Goal: Task Accomplishment & Management: Manage account settings

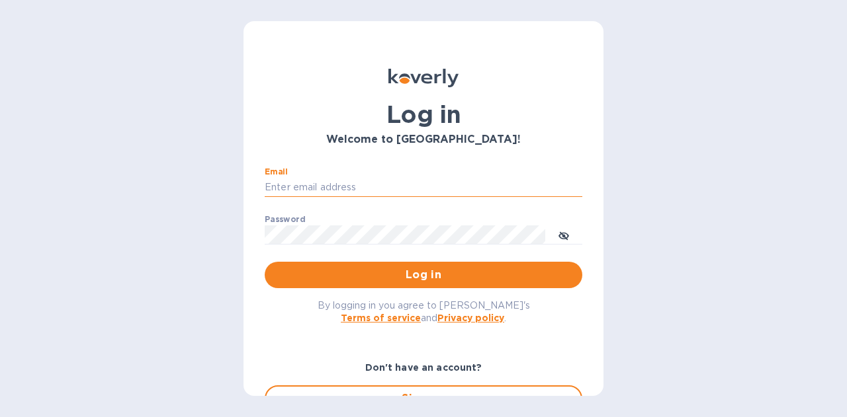
click at [385, 187] on input "Email" at bounding box center [424, 188] width 318 height 20
type input "[PERSON_NAME][EMAIL_ADDRESS][DOMAIN_NAME]"
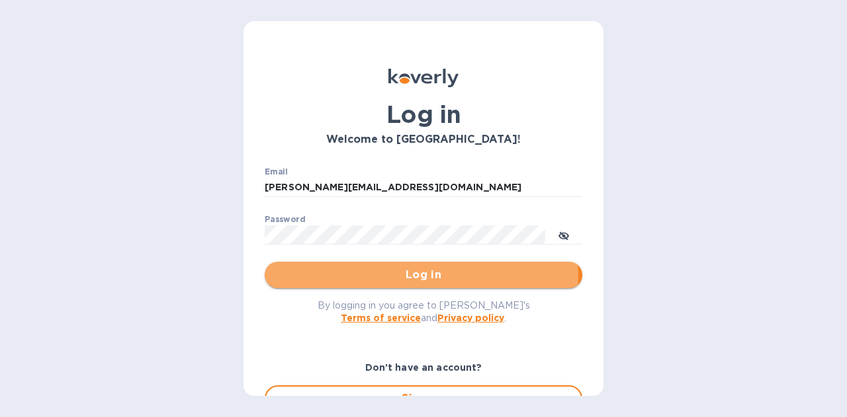
click at [415, 276] on span "Log in" at bounding box center [423, 275] width 296 height 16
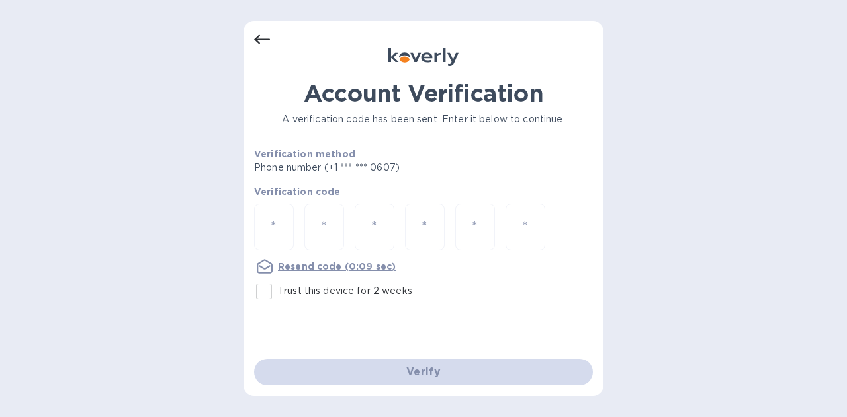
click at [285, 225] on div at bounding box center [274, 227] width 40 height 47
type input "5"
type input "1"
type input "6"
type input "1"
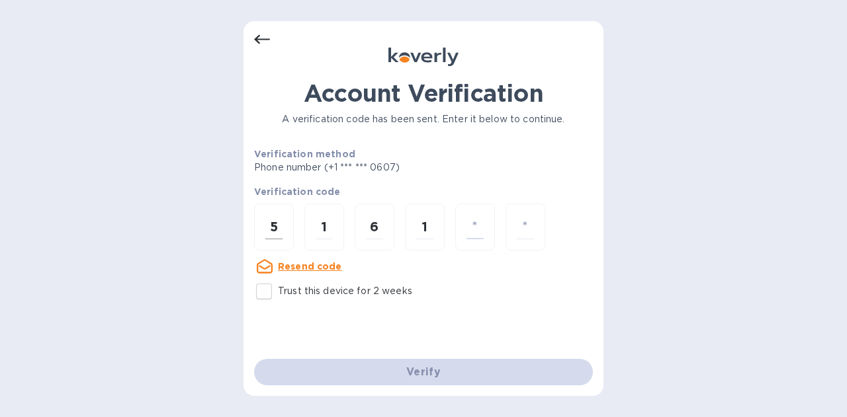
type input "8"
type input "2"
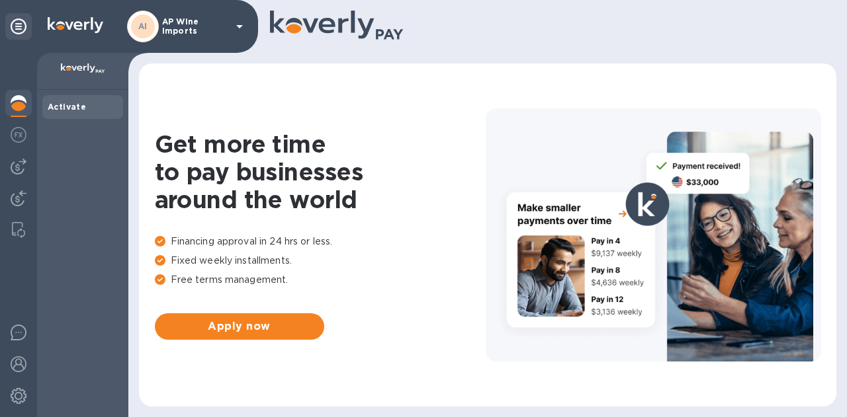
click at [241, 26] on icon at bounding box center [239, 26] width 7 height 3
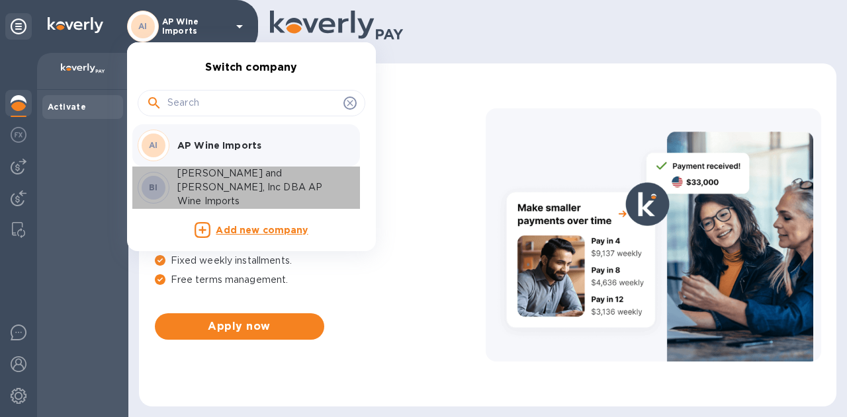
click at [246, 187] on p "[PERSON_NAME] and [PERSON_NAME], Inc DBA AP Wine Imports" at bounding box center [260, 188] width 167 height 42
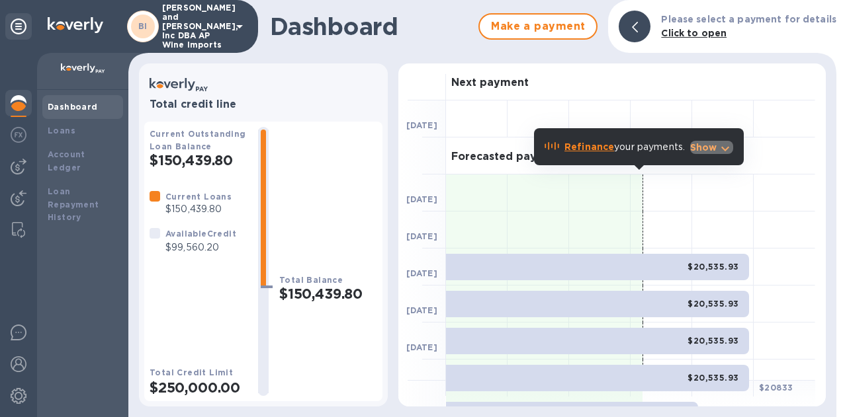
click at [724, 149] on icon "button" at bounding box center [725, 149] width 8 height 5
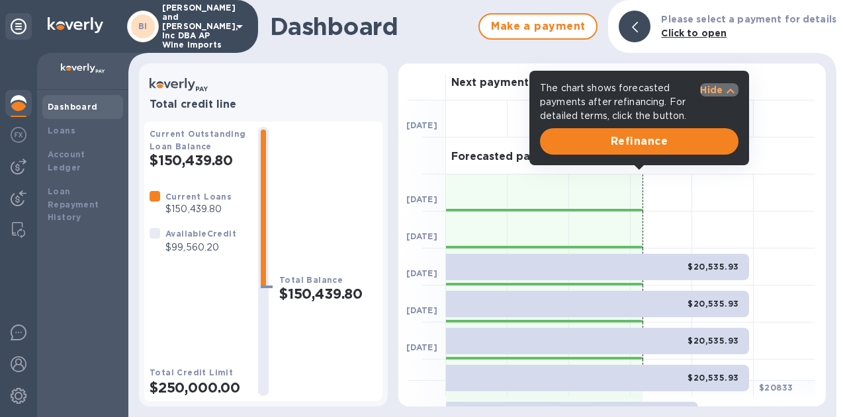
click at [709, 93] on p "Hide" at bounding box center [711, 89] width 22 height 13
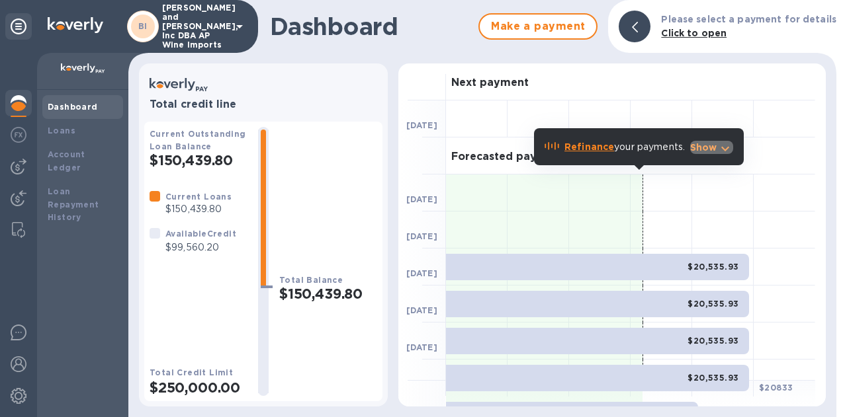
click at [711, 146] on p "Show" at bounding box center [703, 147] width 27 height 13
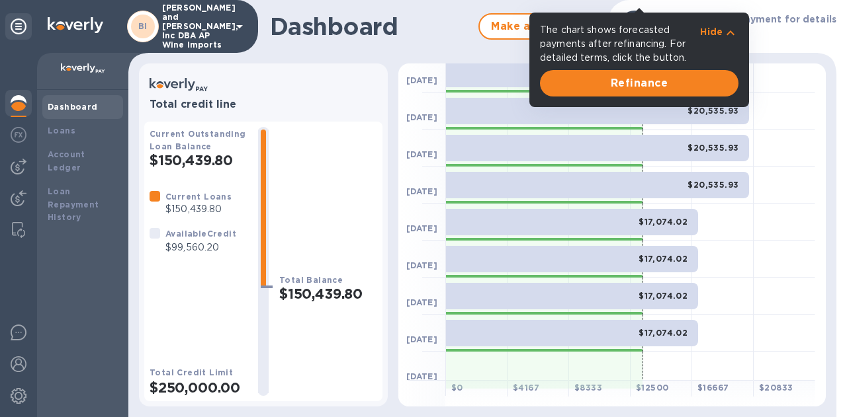
scroll to position [201, 0]
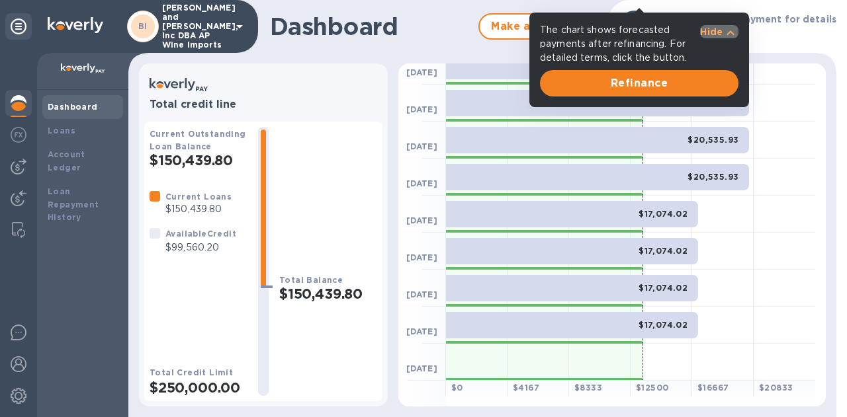
click at [713, 30] on p "Hide" at bounding box center [711, 31] width 22 height 13
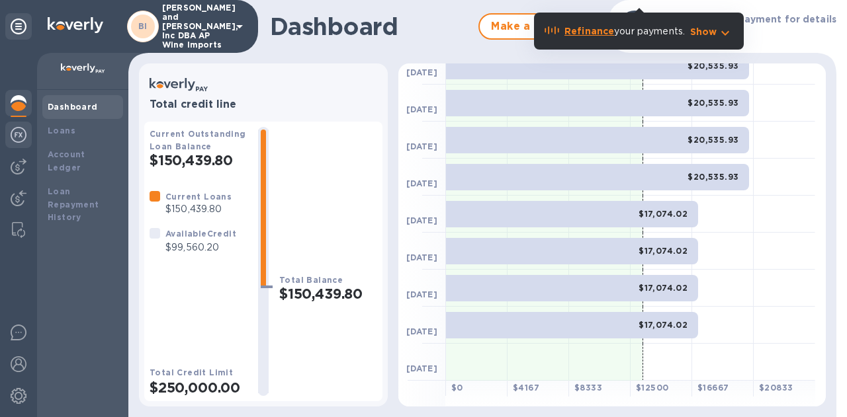
click at [21, 139] on img at bounding box center [19, 135] width 16 height 16
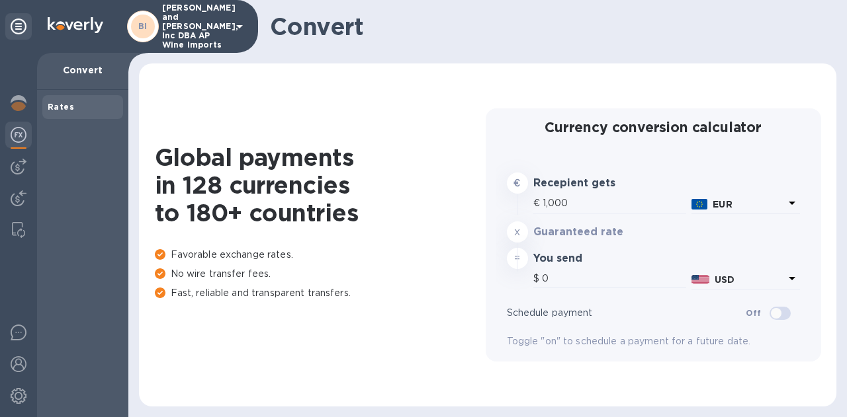
type input "1,182.2"
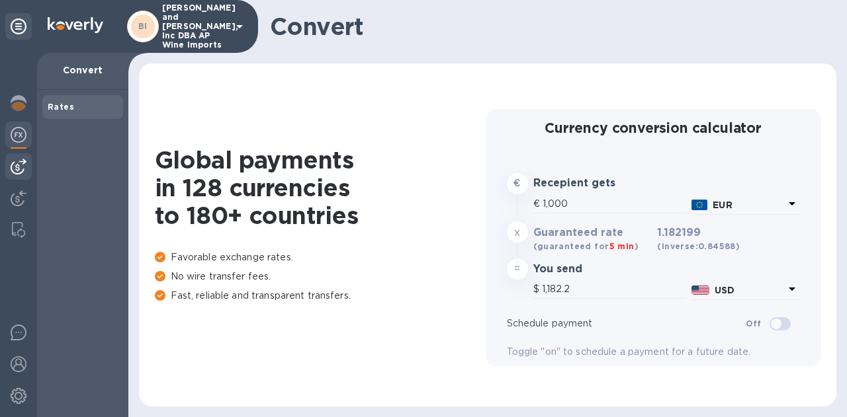
click at [25, 163] on img at bounding box center [19, 167] width 16 height 16
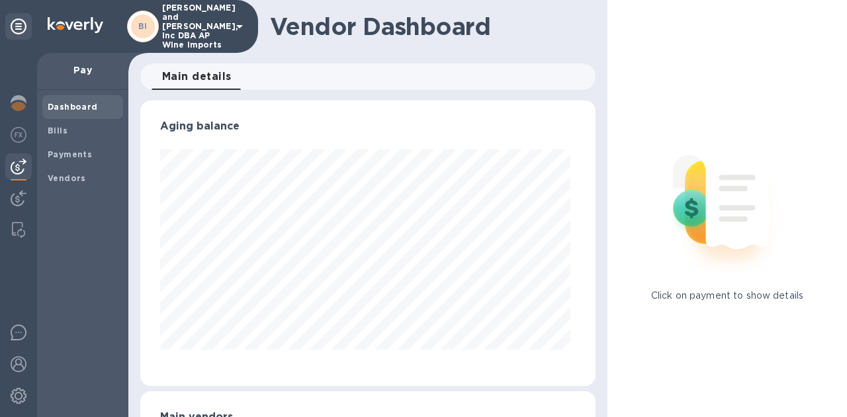
scroll to position [286, 450]
click at [73, 128] on span "Bills" at bounding box center [83, 130] width 70 height 13
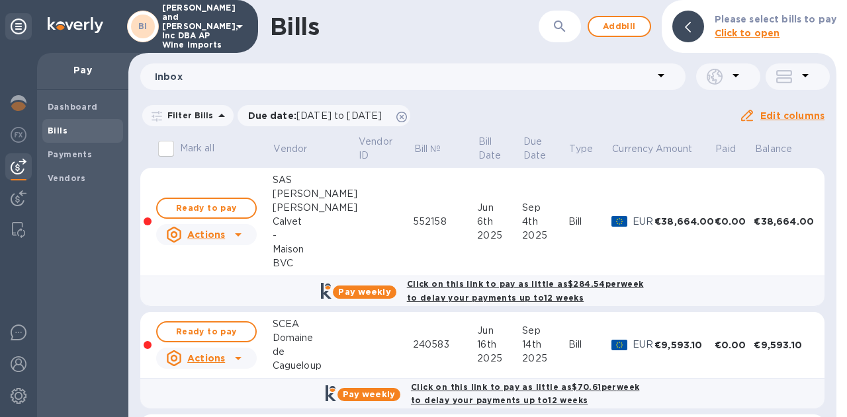
click at [549, 116] on div "Filter Bills Due date : [DATE] to [DATE] Amount Paid Balance" at bounding box center [439, 115] width 599 height 25
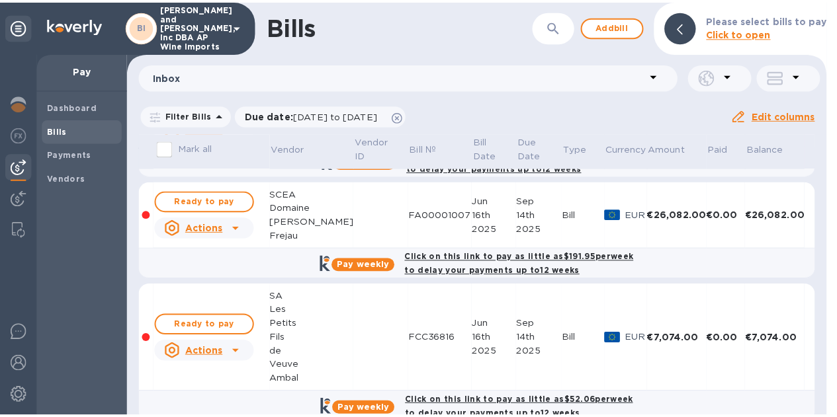
scroll to position [828, 0]
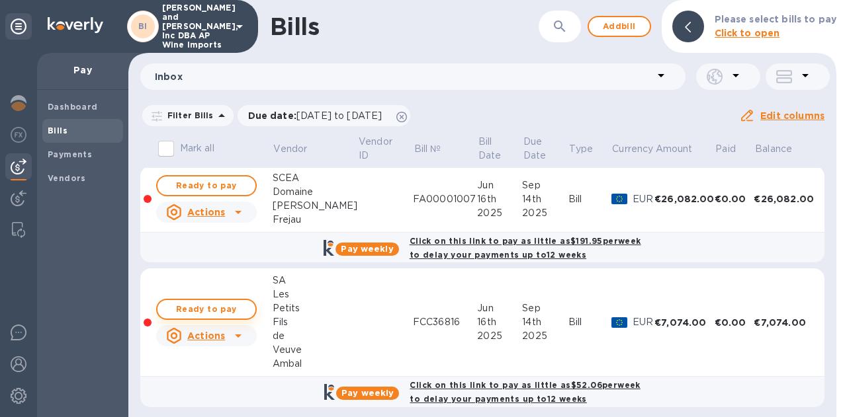
click at [213, 303] on span "Ready to pay" at bounding box center [206, 310] width 77 height 16
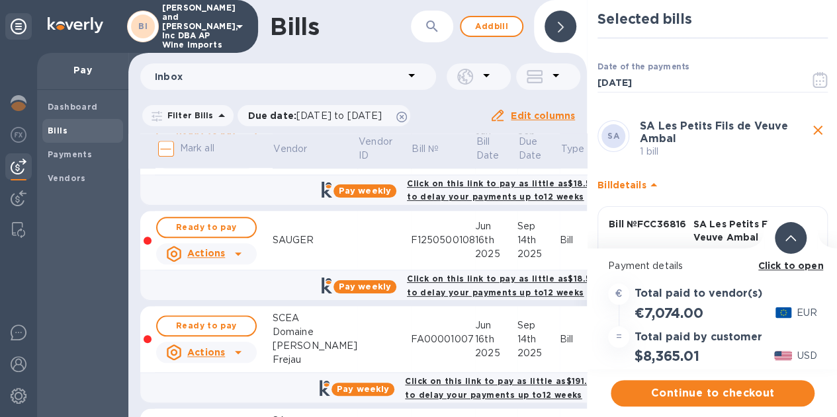
scroll to position [691, 0]
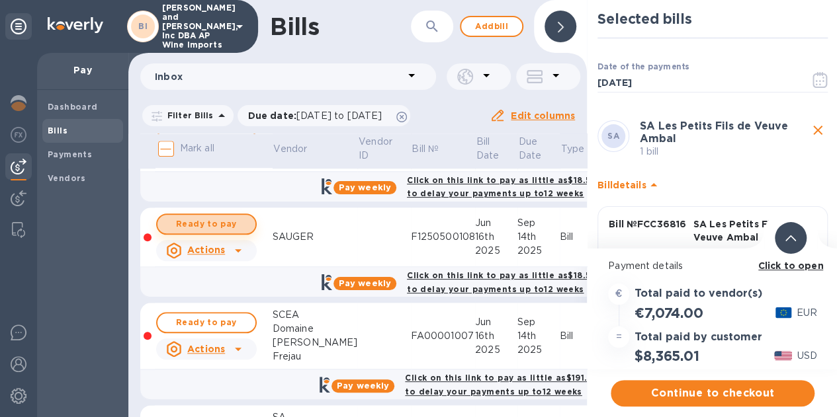
click at [203, 219] on span "Ready to pay" at bounding box center [206, 224] width 77 height 16
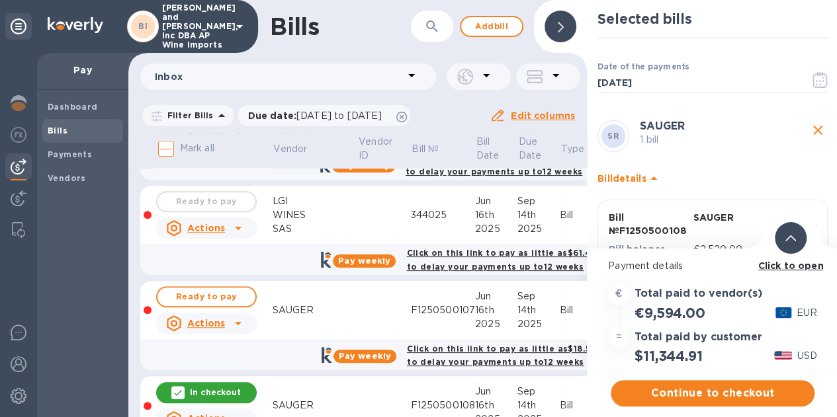
scroll to position [517, 0]
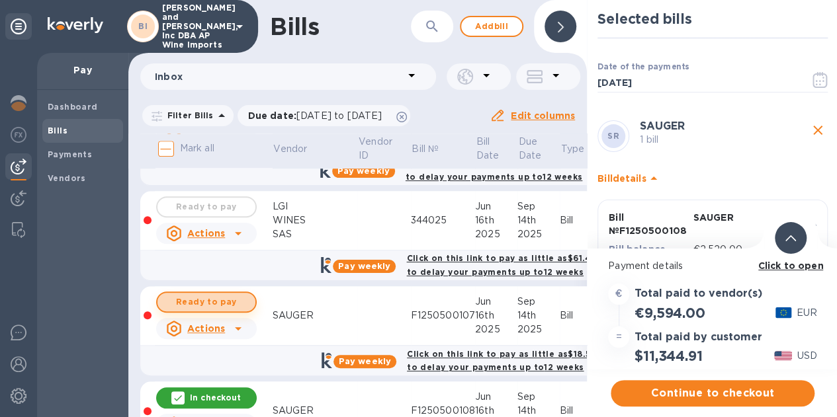
click at [210, 300] on span "Ready to pay" at bounding box center [206, 302] width 77 height 16
drag, startPoint x: 586, startPoint y: 282, endPoint x: 583, endPoint y: 260, distance: 22.0
click at [583, 260] on div "Bills ​ Add bill Inbox Filter Bills Due date : [DATE] to [DATE] Amount Paid Bal…" at bounding box center [483, 208] width 710 height 417
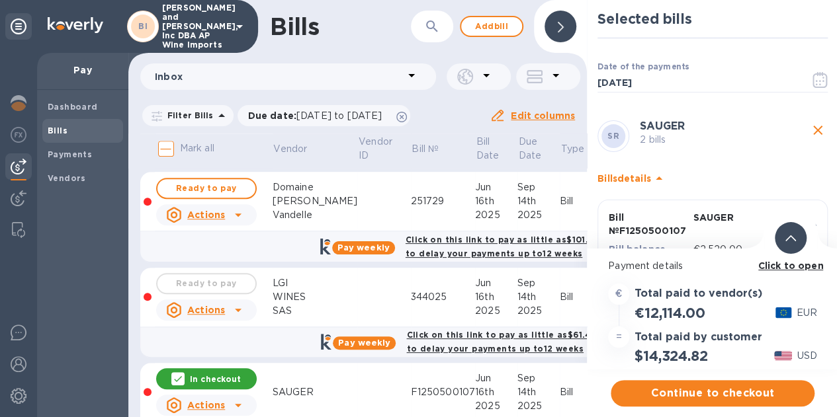
scroll to position [425, 0]
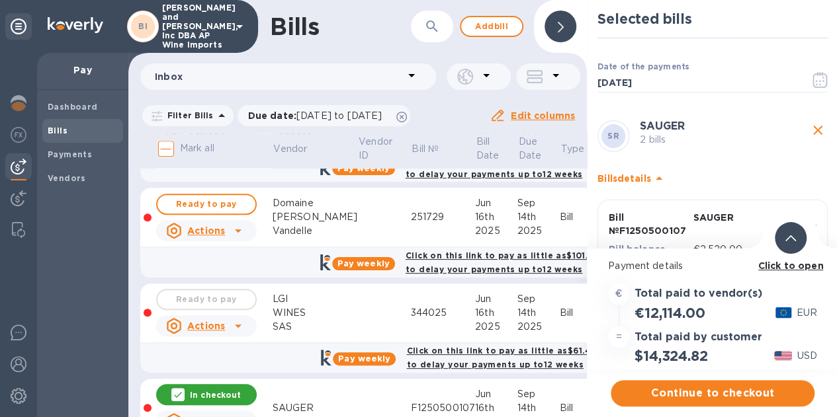
click at [189, 296] on div "Ready to pay" at bounding box center [206, 299] width 106 height 26
click at [210, 202] on span "Ready to pay" at bounding box center [206, 204] width 77 height 16
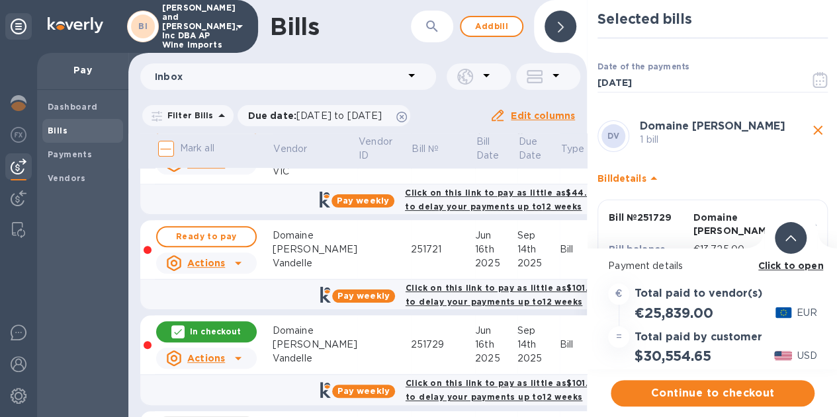
scroll to position [275, 0]
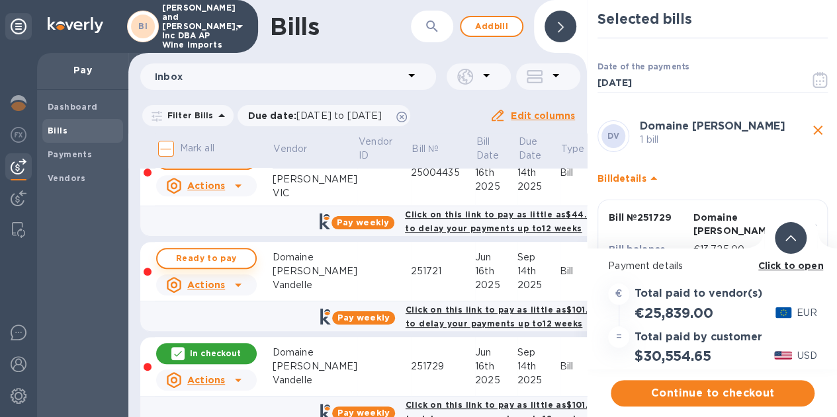
click at [222, 253] on span "Ready to pay" at bounding box center [206, 259] width 77 height 16
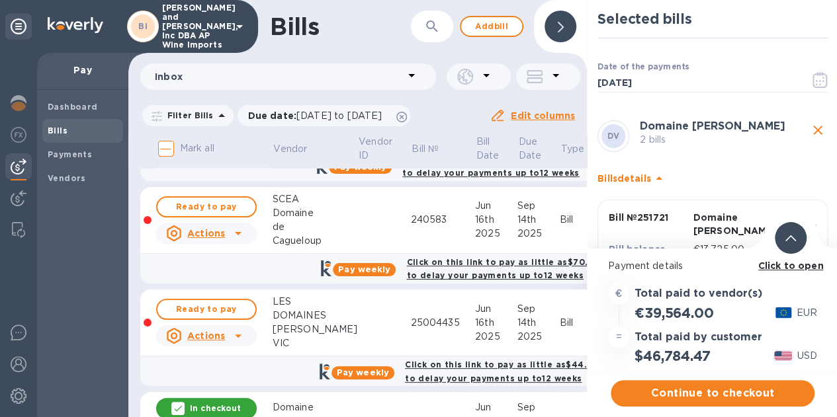
scroll to position [122, 0]
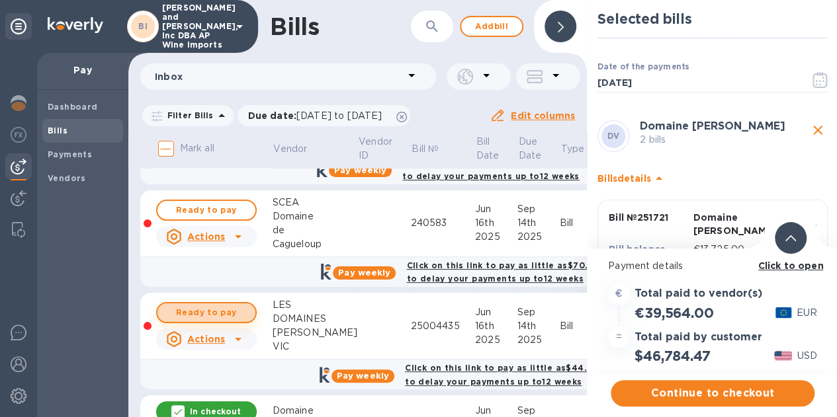
click at [224, 305] on span "Ready to pay" at bounding box center [206, 313] width 77 height 16
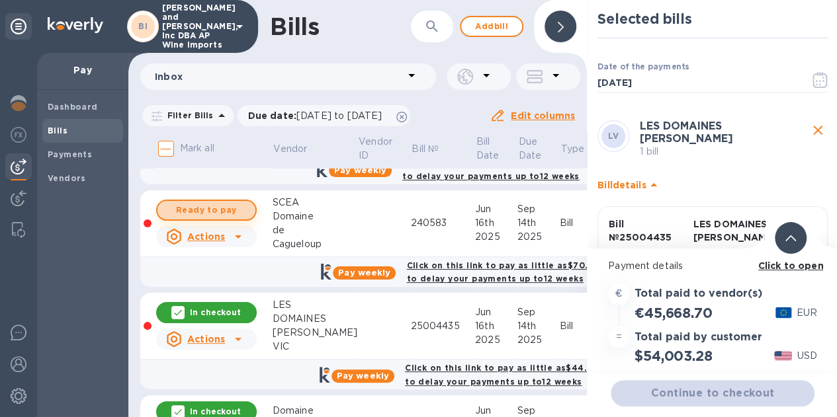
click at [209, 209] on span "Ready to pay" at bounding box center [206, 210] width 77 height 16
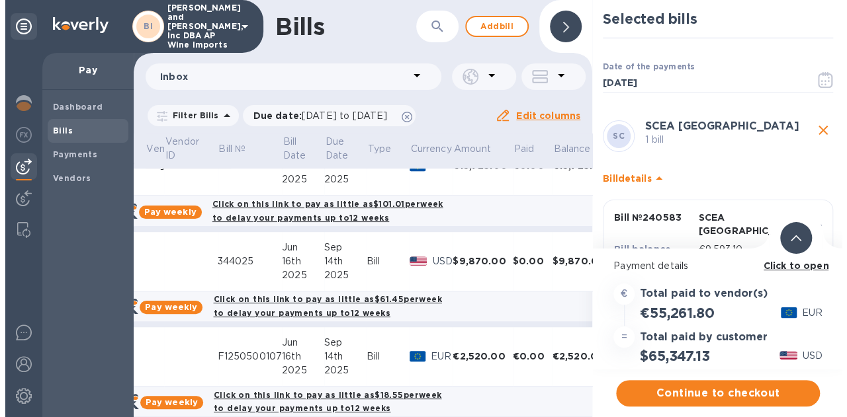
scroll to position [476, 0]
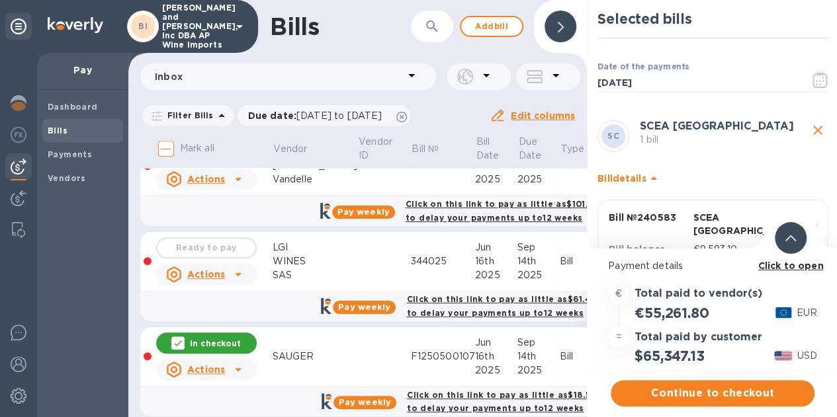
click at [209, 242] on div "Ready to pay" at bounding box center [206, 248] width 106 height 26
click at [247, 268] on div at bounding box center [238, 274] width 21 height 21
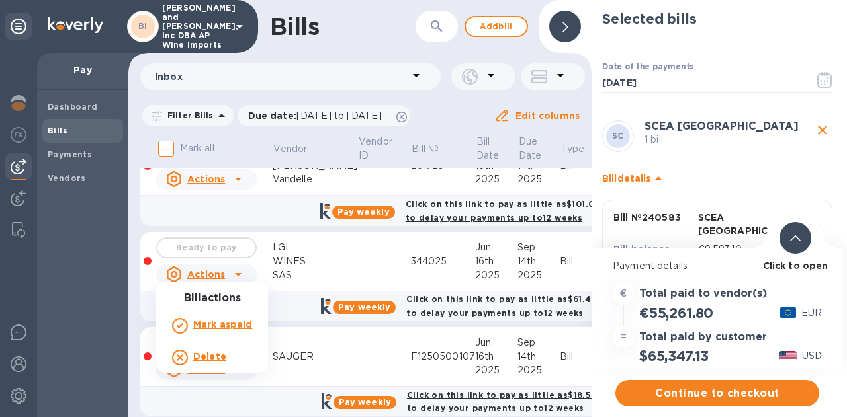
click at [247, 268] on div at bounding box center [423, 208] width 847 height 417
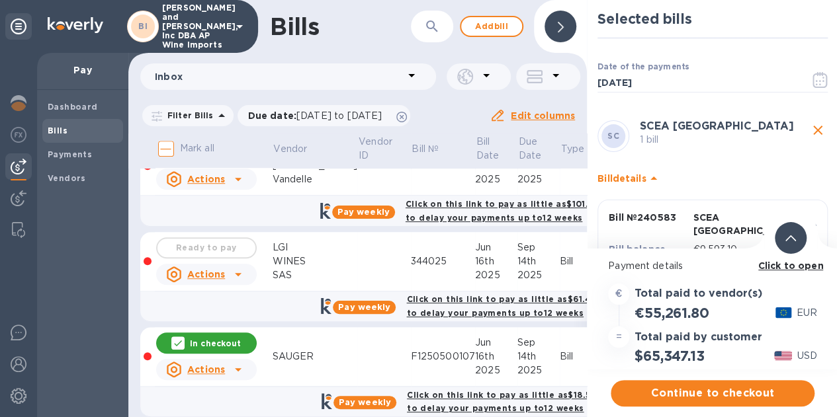
click at [209, 236] on div "Ready to pay" at bounding box center [206, 248] width 106 height 26
click at [144, 257] on div at bounding box center [148, 261] width 8 height 8
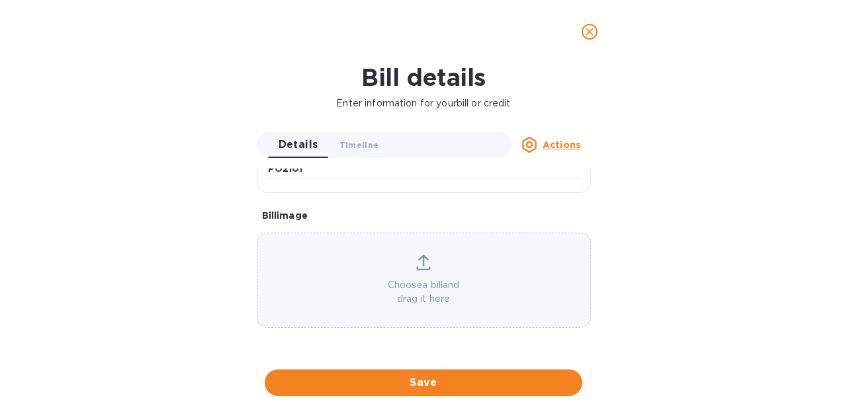
scroll to position [570, 0]
click at [585, 31] on icon "close" at bounding box center [589, 31] width 13 height 13
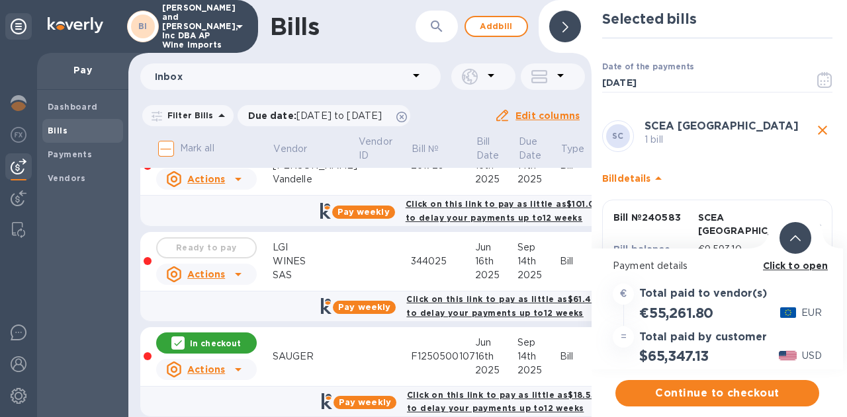
scroll to position [373, 0]
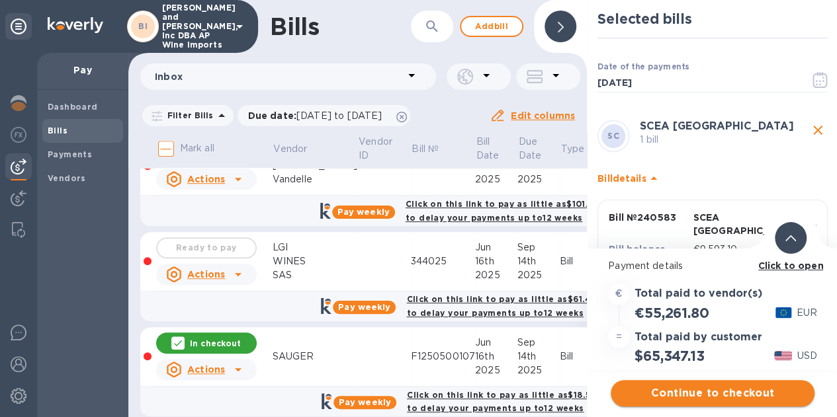
click at [693, 388] on span "Continue to checkout" at bounding box center [712, 394] width 183 height 16
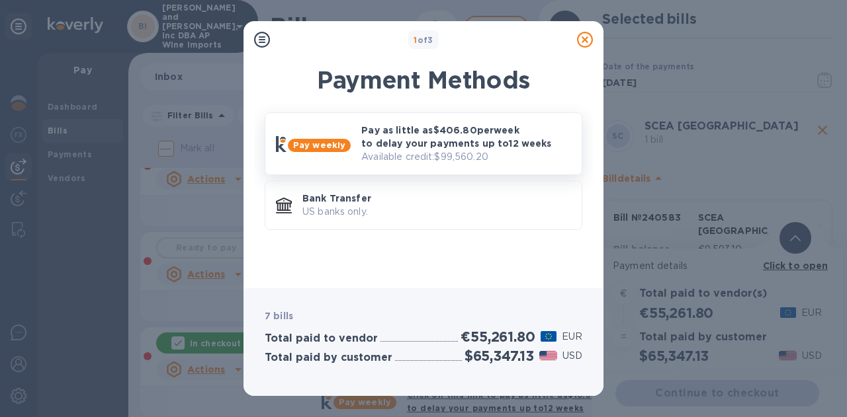
click at [453, 144] on p "Pay as little as $406.80 per week to delay your payments up to 12 weeks" at bounding box center [466, 137] width 210 height 26
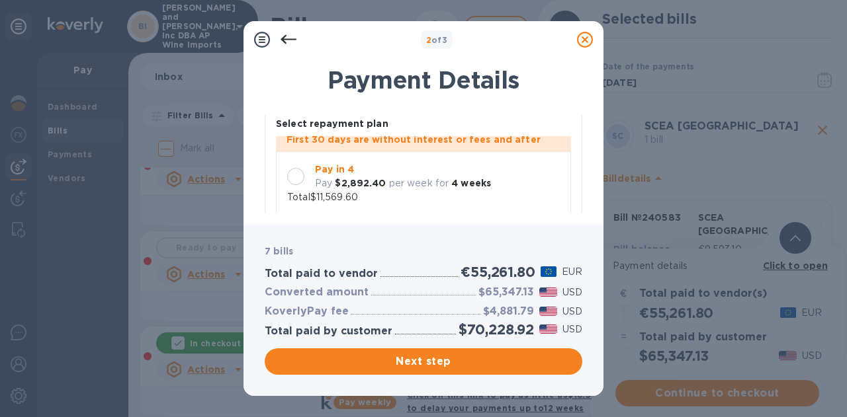
scroll to position [111, 0]
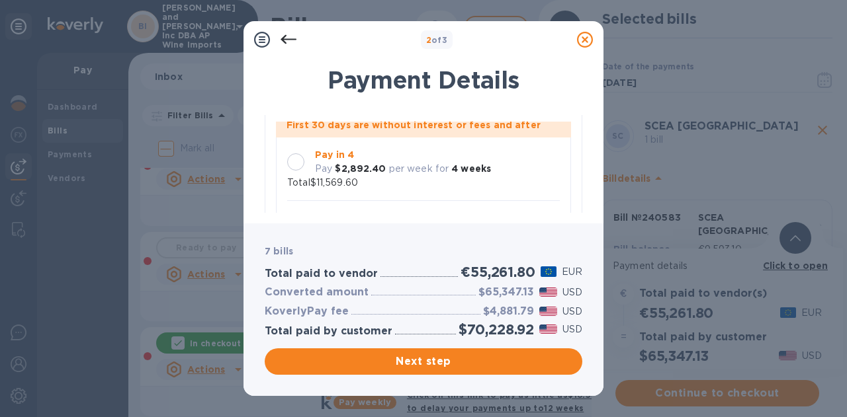
click at [419, 162] on p "per week for" at bounding box center [419, 169] width 60 height 14
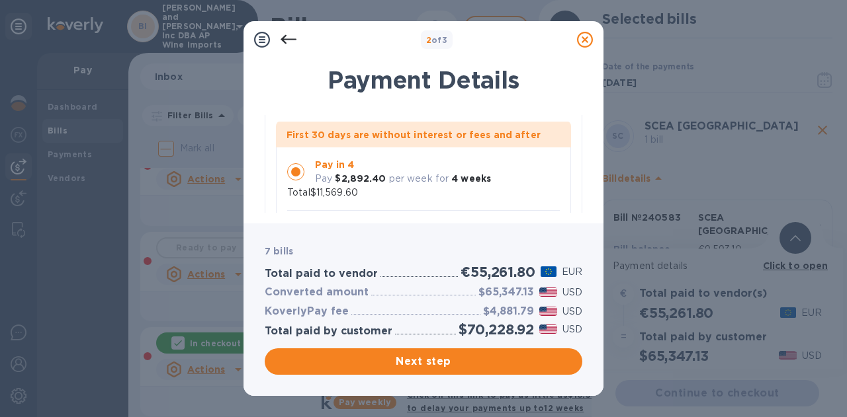
scroll to position [0, 0]
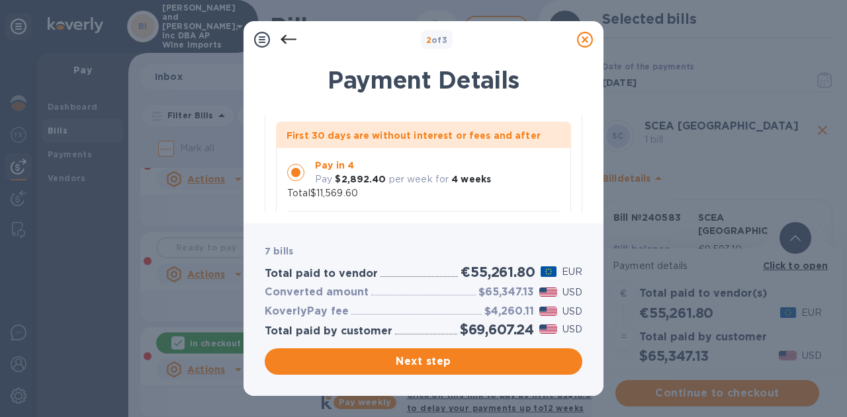
click at [582, 194] on div "Payment Details SC SCEA Domaine de Cagueloup 1 bill Pay weekly Regular Select r…" at bounding box center [423, 136] width 360 height 173
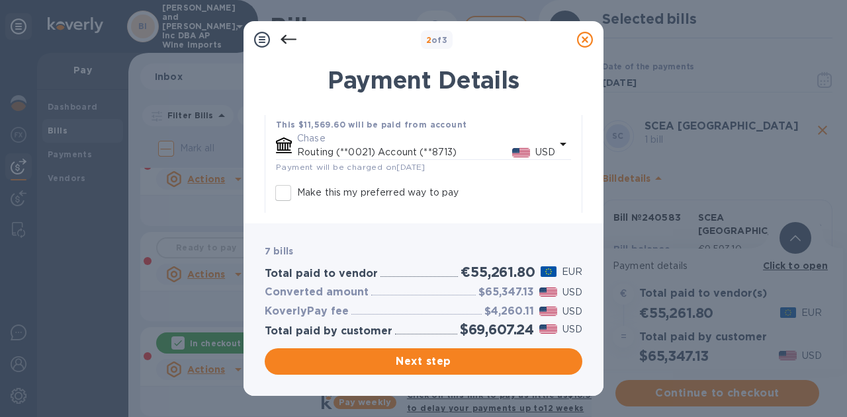
scroll to position [249, 0]
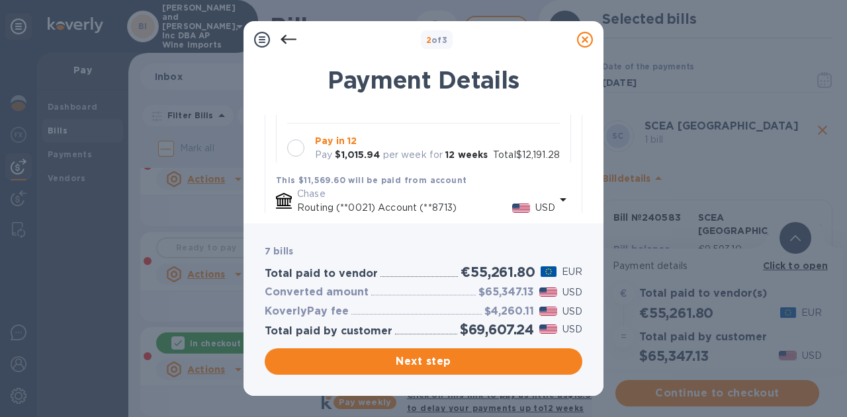
click at [472, 124] on div "Pay in 8 Pay $1,482.93 per week for 8 weeks Total $11,863.44" at bounding box center [423, 99] width 295 height 50
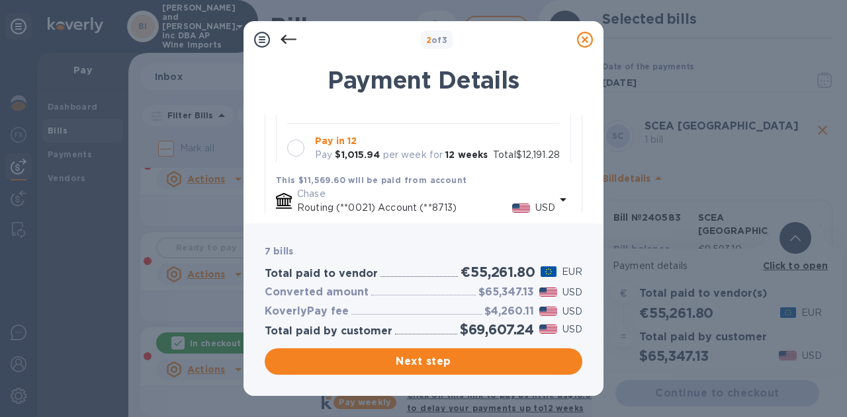
scroll to position [17, 0]
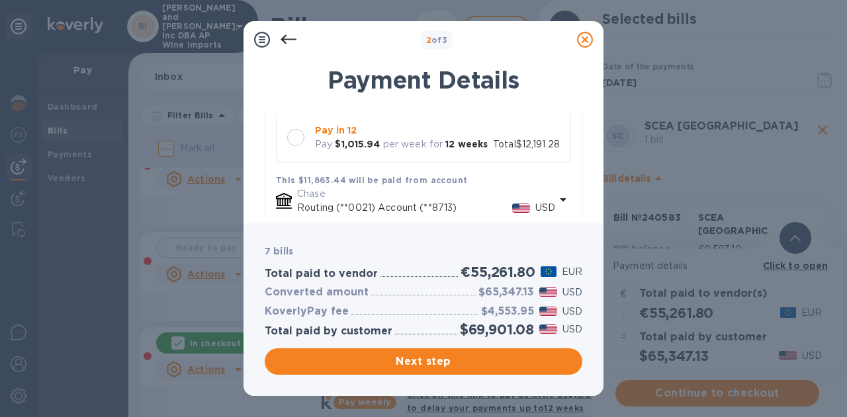
click at [388, 148] on p "per week for" at bounding box center [413, 145] width 60 height 14
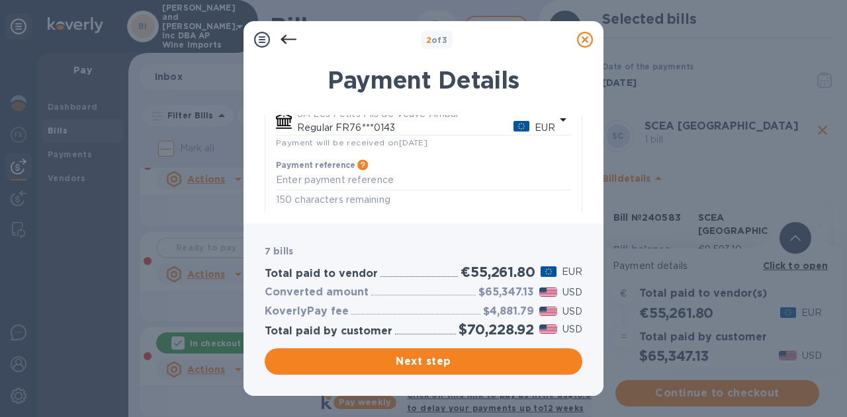
scroll to position [2757, 0]
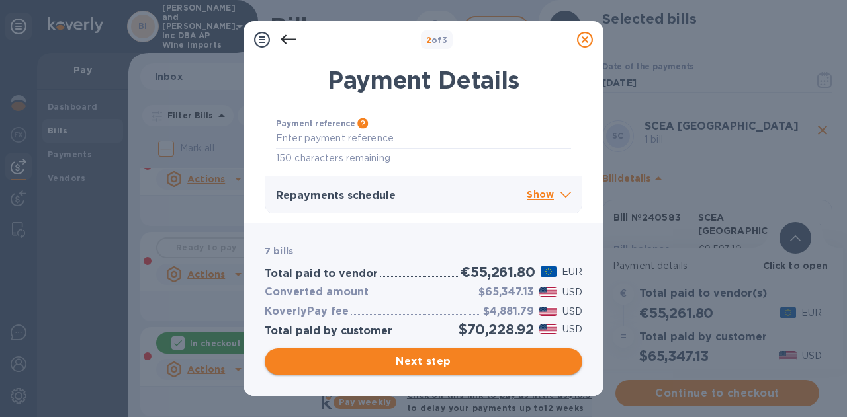
click at [431, 366] on span "Next step" at bounding box center [423, 362] width 296 height 16
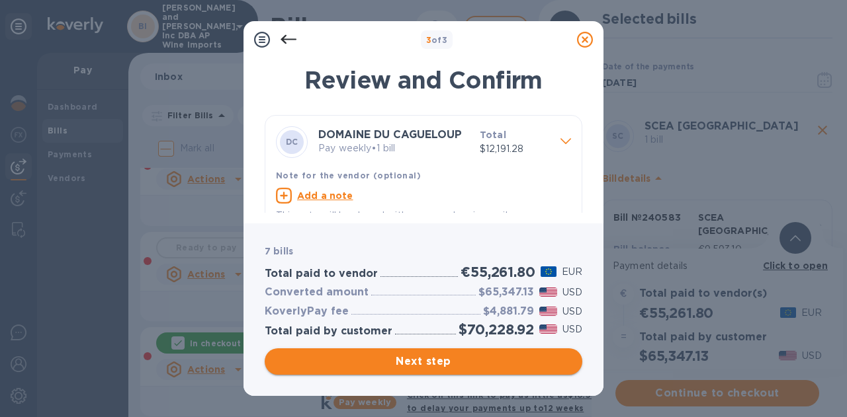
click at [431, 366] on span "Next step" at bounding box center [423, 362] width 296 height 16
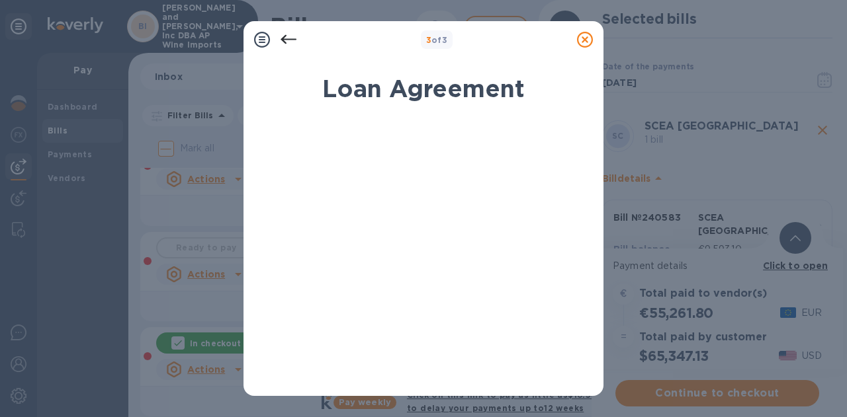
scroll to position [279, 0]
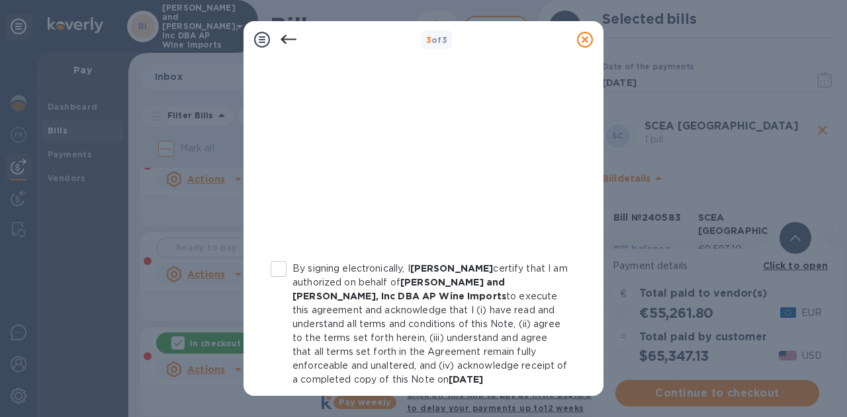
click at [402, 281] on p "By signing electronically, I [PERSON_NAME] certify that I am authorized on beha…" at bounding box center [429, 324] width 275 height 125
click at [292, 281] on input "By signing electronically, I [PERSON_NAME] certify that I am authorized on beha…" at bounding box center [279, 269] width 28 height 28
checkbox input "true"
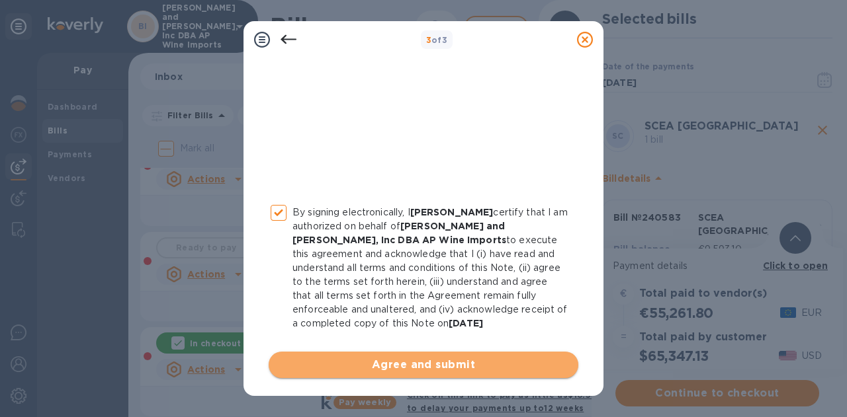
click at [427, 372] on button "Agree and submit" at bounding box center [424, 365] width 310 height 26
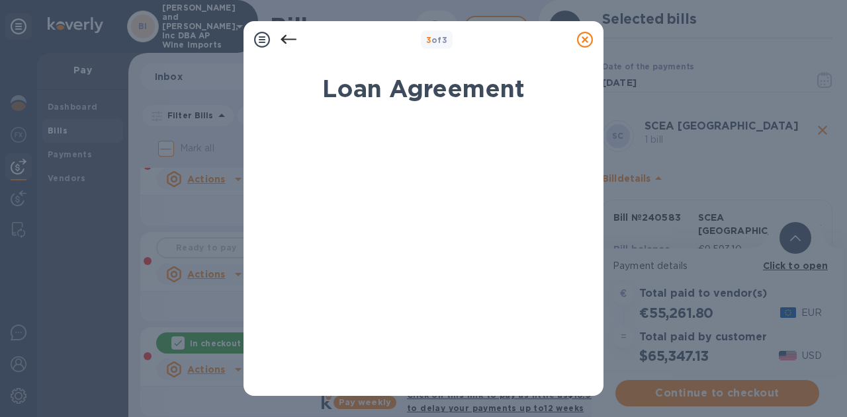
scroll to position [279, 0]
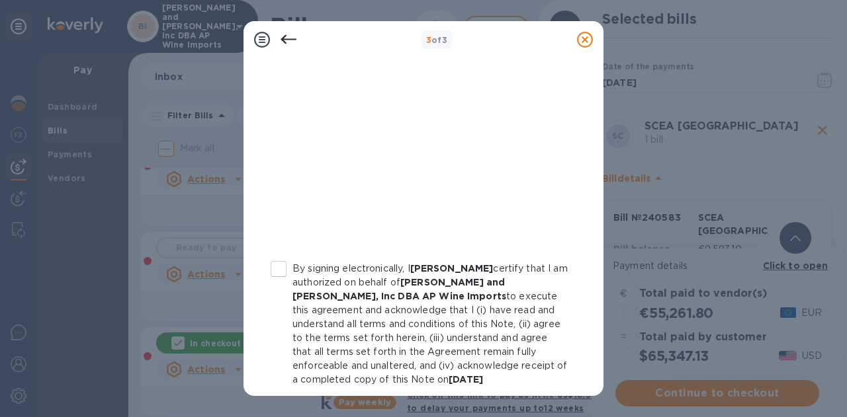
click at [447, 292] on p "By signing electronically, I [PERSON_NAME] certify that I am authorized on beha…" at bounding box center [429, 324] width 275 height 125
click at [292, 283] on input "By signing electronically, I [PERSON_NAME] certify that I am authorized on beha…" at bounding box center [279, 269] width 28 height 28
checkbox input "true"
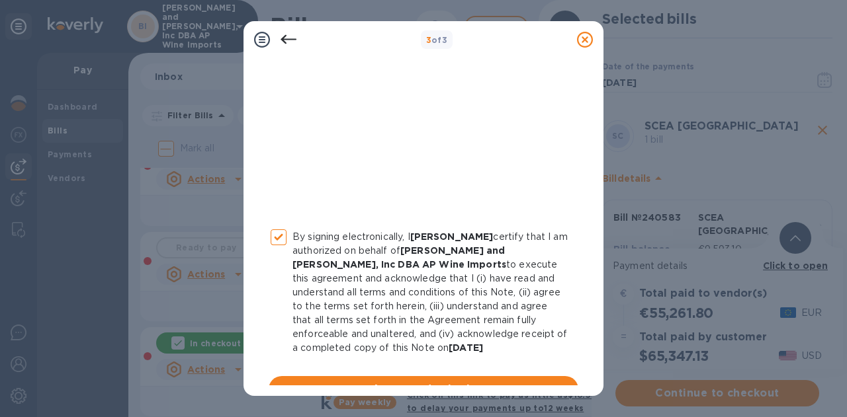
scroll to position [335, 0]
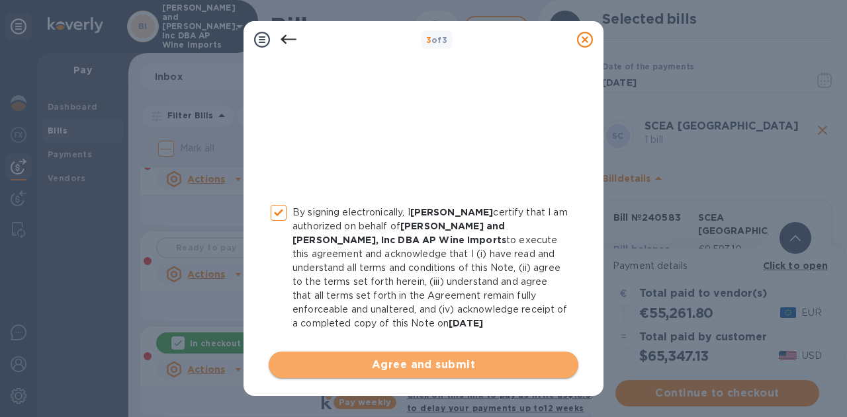
click at [433, 373] on button "Agree and submit" at bounding box center [424, 365] width 310 height 26
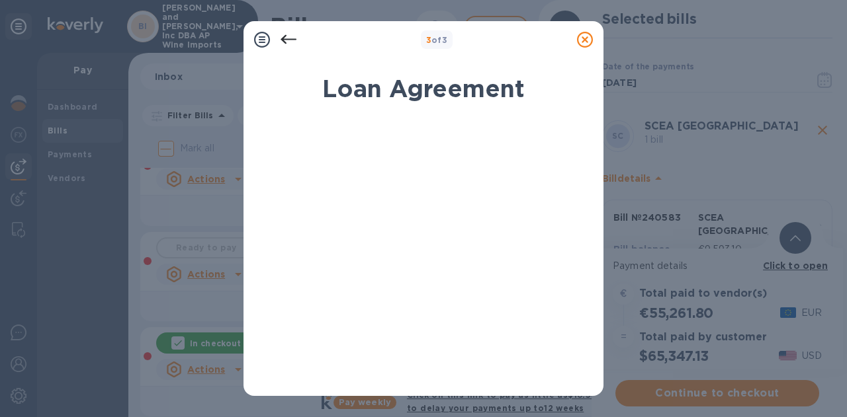
scroll to position [279, 0]
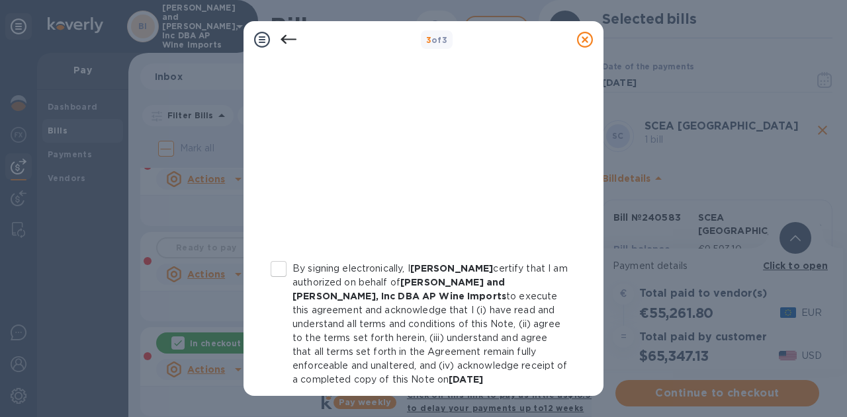
click at [442, 296] on p "By signing electronically, I [PERSON_NAME] certify that I am authorized on beha…" at bounding box center [429, 324] width 275 height 125
click at [292, 283] on input "By signing electronically, I [PERSON_NAME] certify that I am authorized on beha…" at bounding box center [279, 269] width 28 height 28
checkbox input "true"
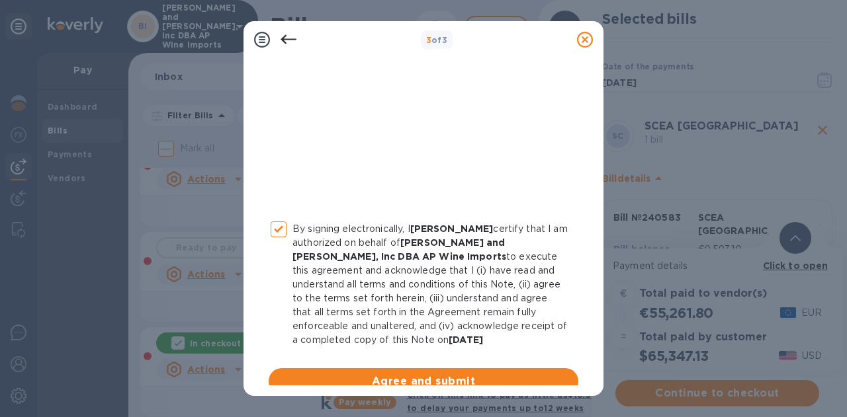
scroll to position [335, 0]
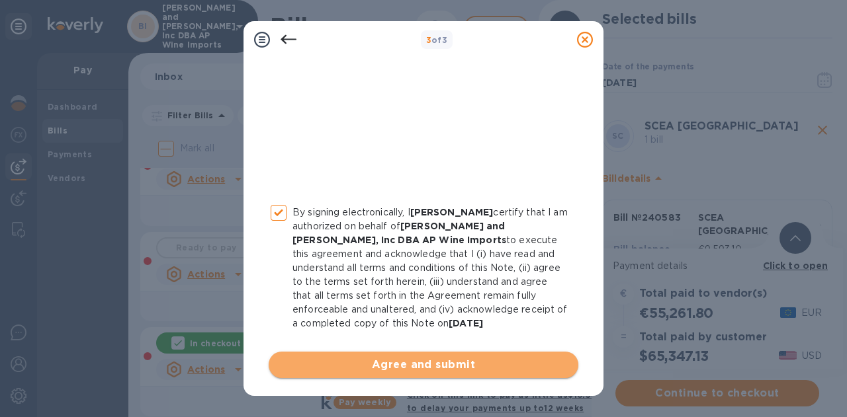
click at [472, 375] on button "Agree and submit" at bounding box center [424, 365] width 310 height 26
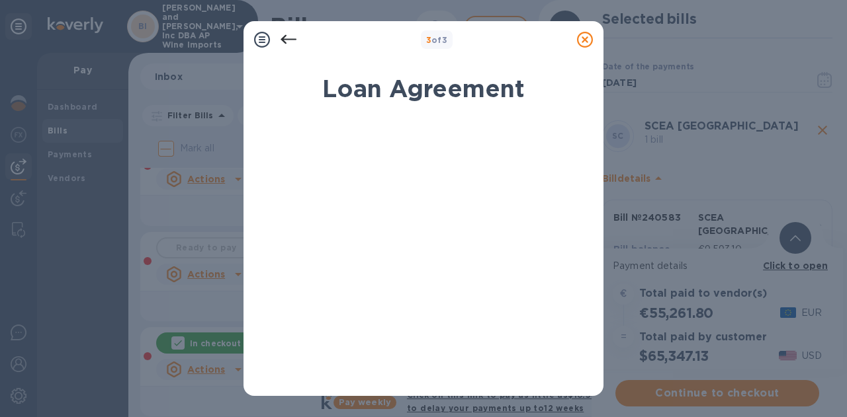
scroll to position [279, 0]
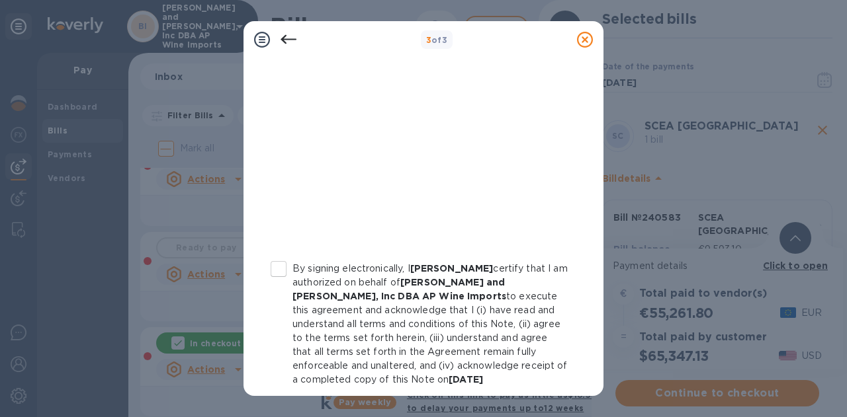
click at [438, 303] on p "By signing electronically, I [PERSON_NAME] certify that I am authorized on beha…" at bounding box center [429, 324] width 275 height 125
click at [292, 283] on input "By signing electronically, I [PERSON_NAME] certify that I am authorized on beha…" at bounding box center [279, 269] width 28 height 28
checkbox input "true"
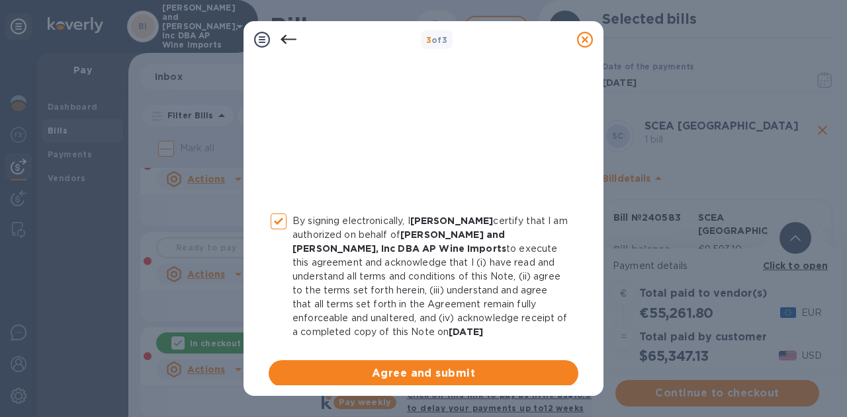
scroll to position [335, 0]
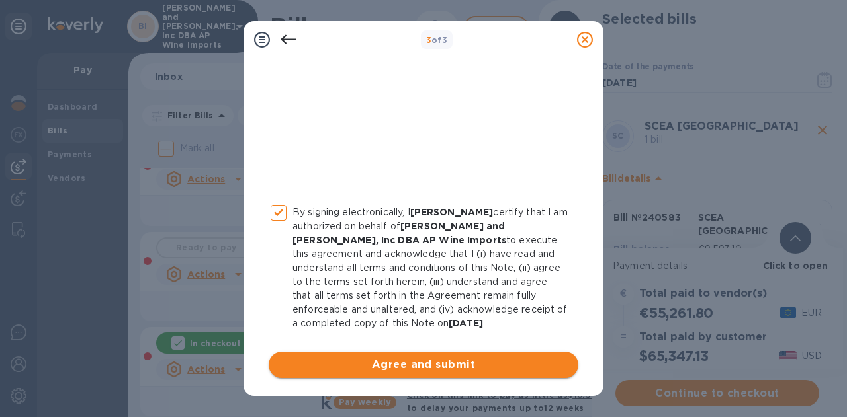
click at [484, 370] on span "Agree and submit" at bounding box center [423, 365] width 288 height 16
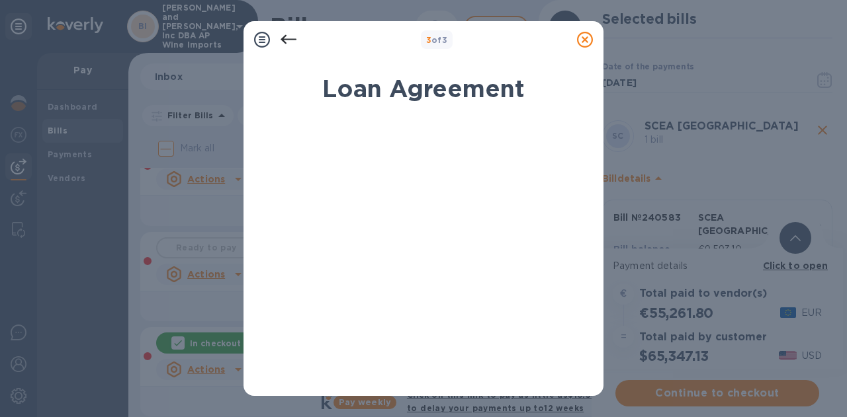
scroll to position [279, 0]
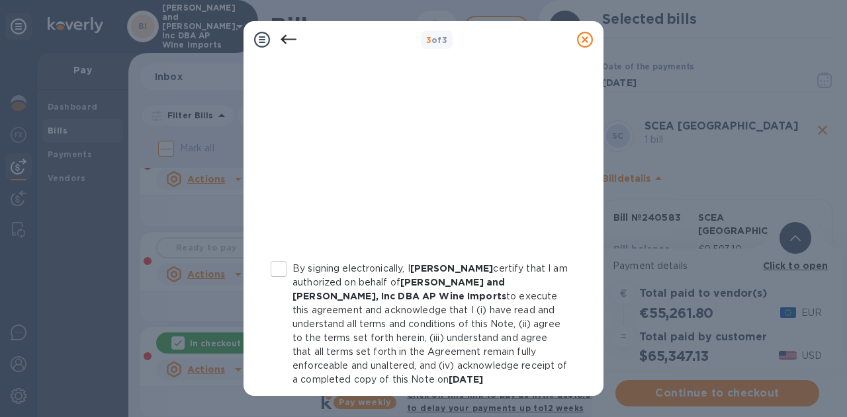
click at [444, 262] on p "By signing electronically, I [PERSON_NAME] certify that I am authorized on beha…" at bounding box center [429, 324] width 275 height 125
click at [292, 261] on input "By signing electronically, I [PERSON_NAME] certify that I am authorized on beha…" at bounding box center [279, 269] width 28 height 28
checkbox input "true"
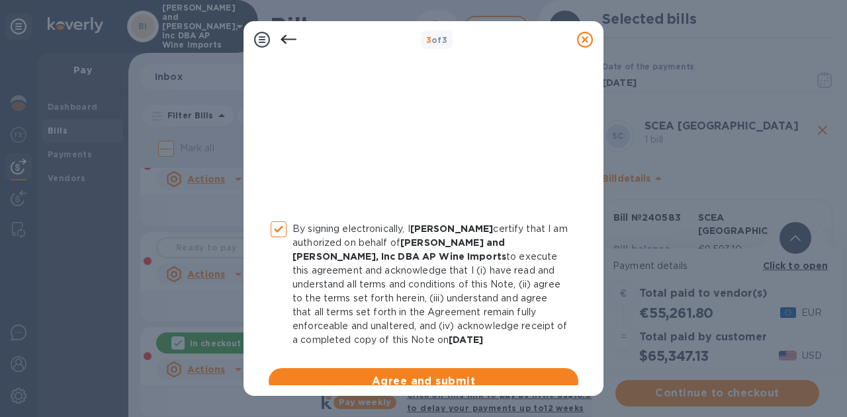
scroll to position [335, 0]
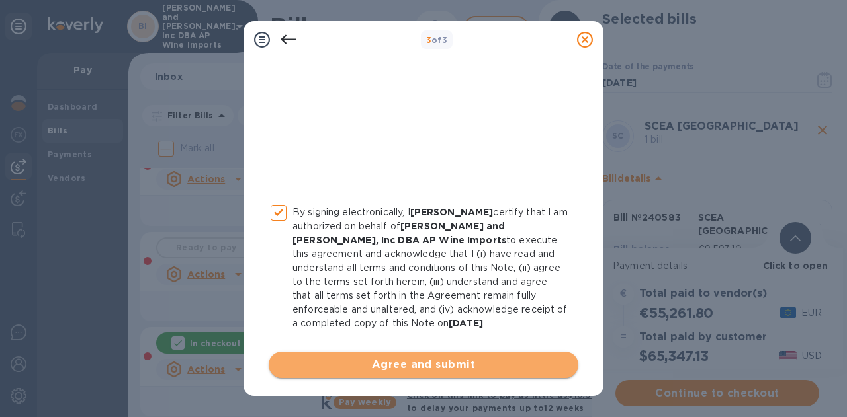
click at [482, 366] on span "Agree and submit" at bounding box center [423, 365] width 288 height 16
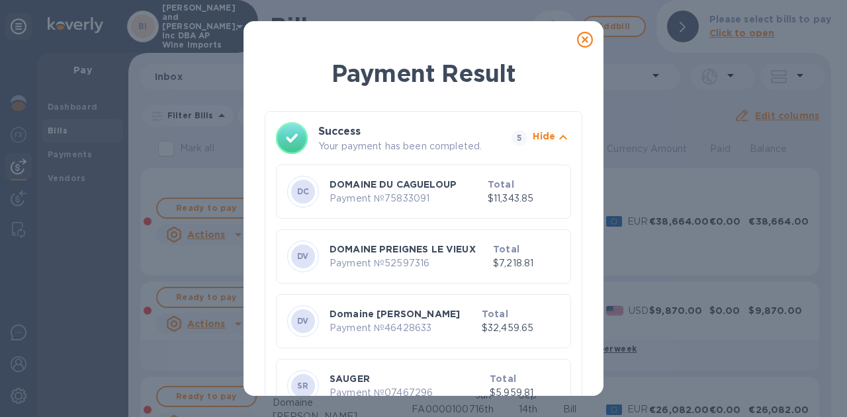
scroll to position [0, 0]
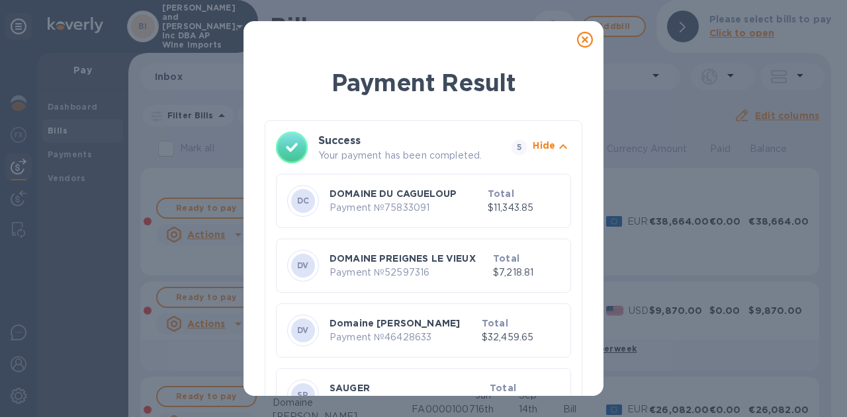
click at [583, 42] on icon at bounding box center [585, 40] width 16 height 16
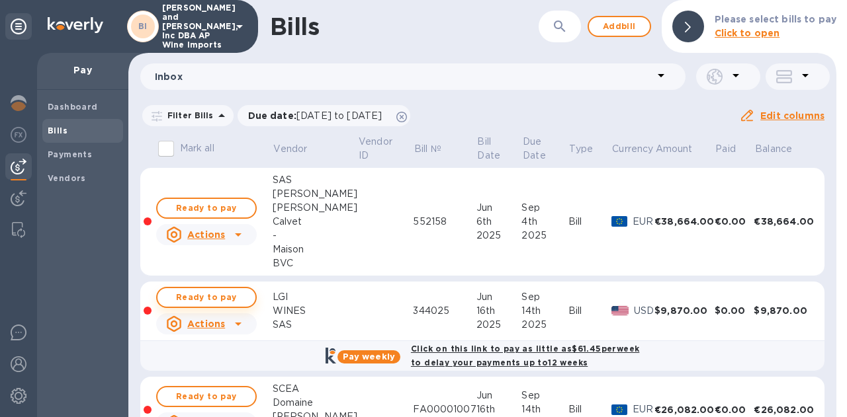
click at [196, 302] on span "Ready to pay" at bounding box center [206, 298] width 77 height 16
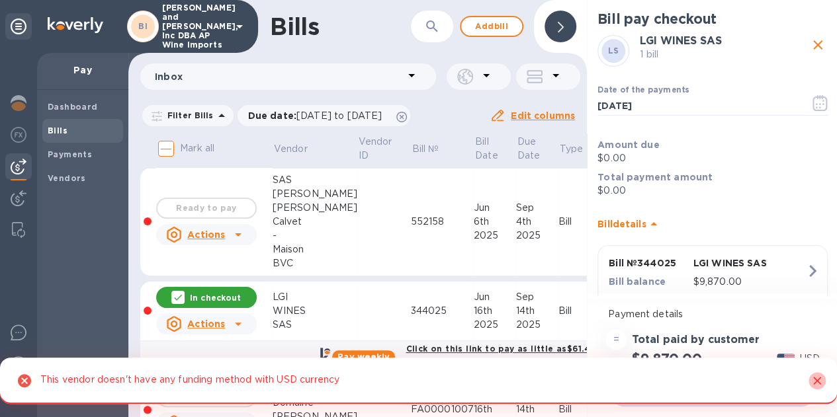
click at [813, 377] on icon "Close" at bounding box center [817, 381] width 8 height 8
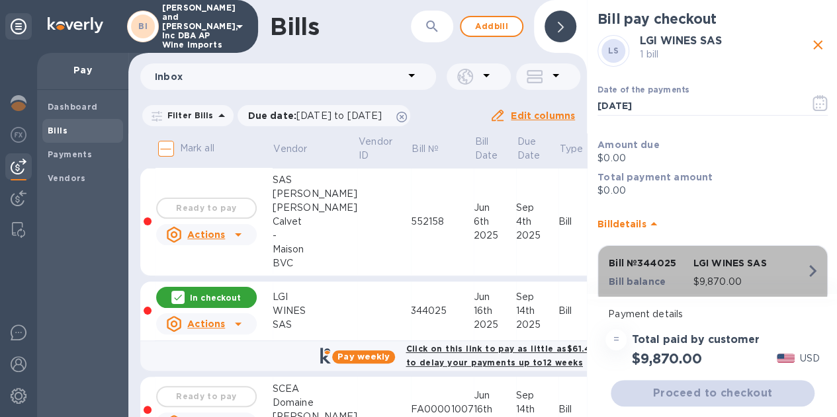
click at [742, 277] on p "$9,870.00" at bounding box center [749, 282] width 112 height 14
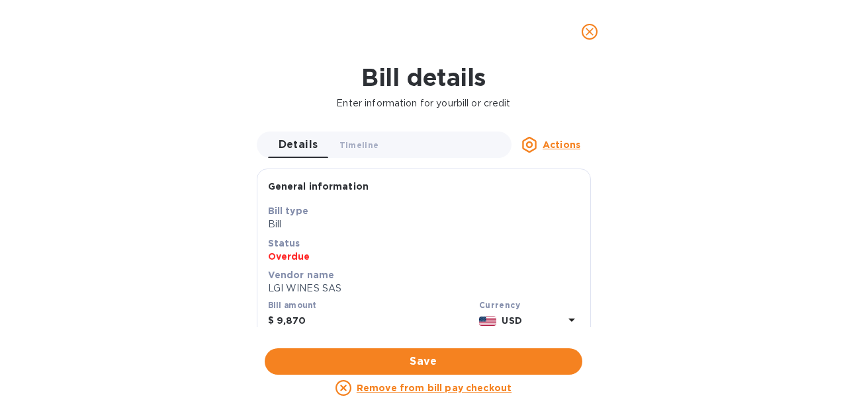
click at [742, 277] on div "Bill details Enter information for your bill or credit Details 0 Timeline 0 Act…" at bounding box center [423, 241] width 847 height 354
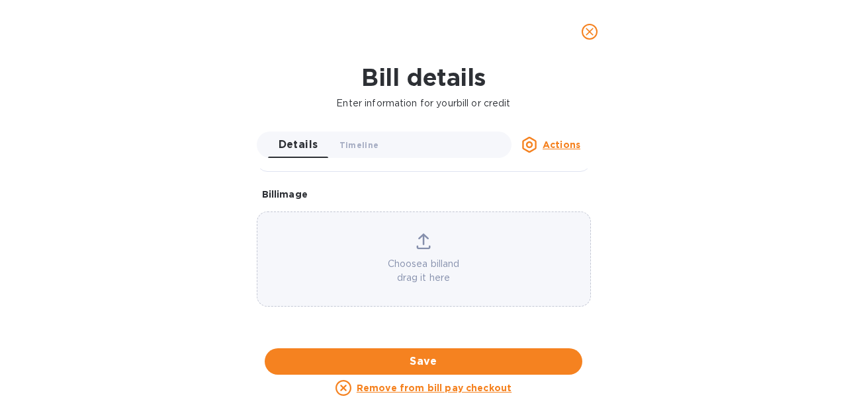
scroll to position [685, 0]
click at [587, 34] on icon "close" at bounding box center [589, 31] width 13 height 13
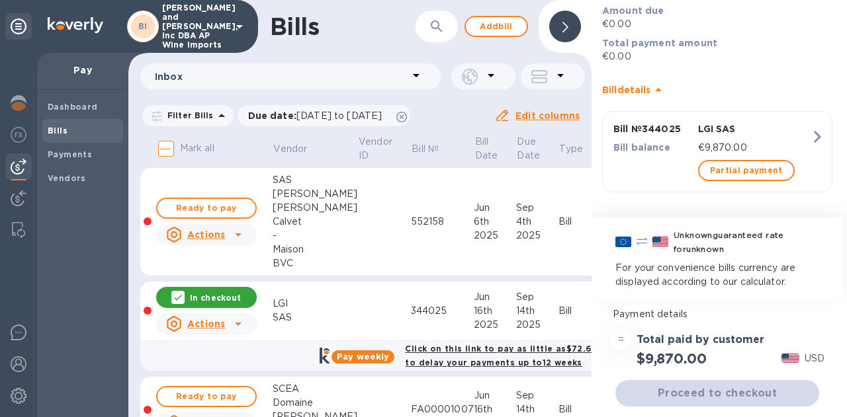
scroll to position [373, 0]
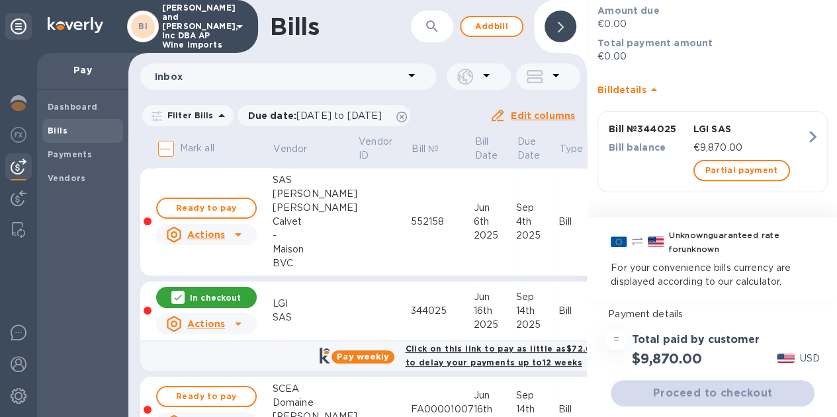
click at [183, 298] on icon at bounding box center [178, 297] width 11 height 11
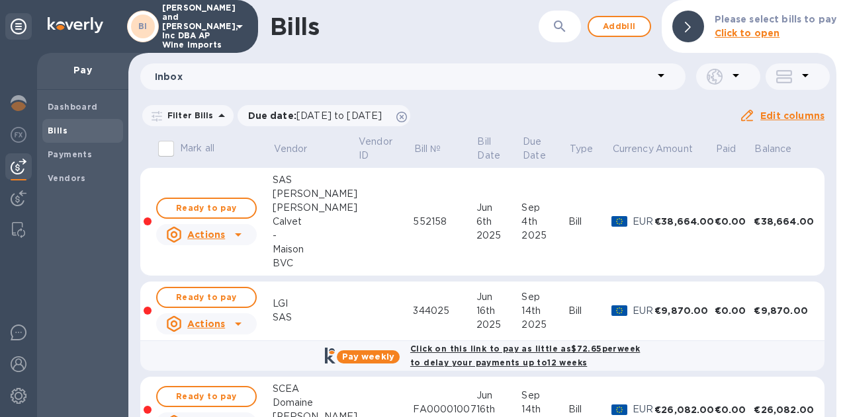
click at [183, 298] on span "Ready to pay" at bounding box center [206, 298] width 77 height 16
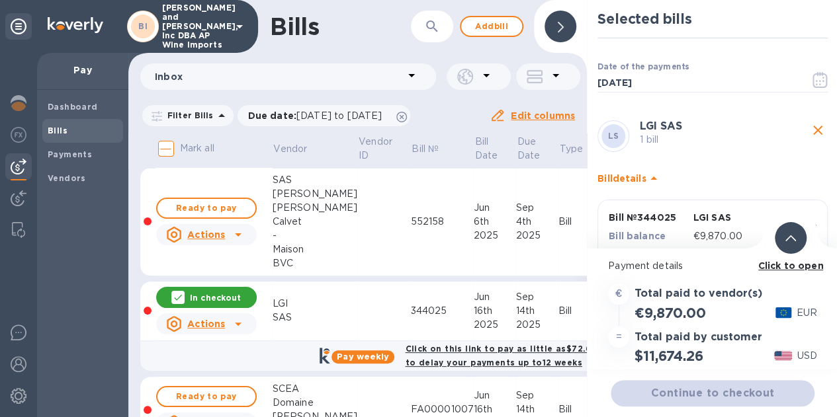
click at [183, 298] on icon at bounding box center [178, 297] width 11 height 11
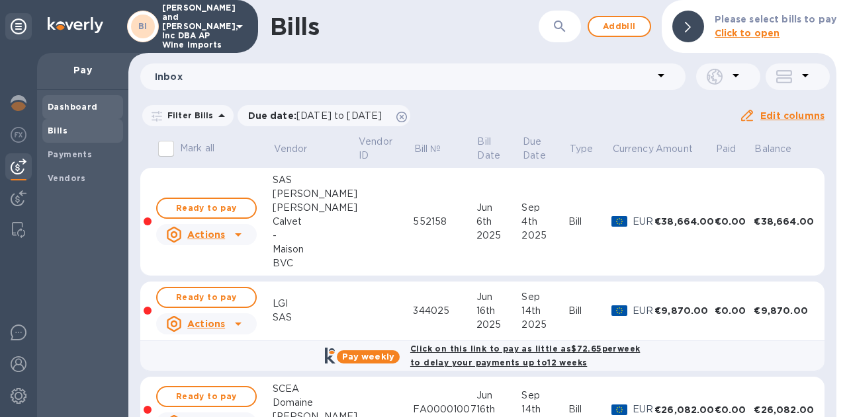
click at [79, 105] on b "Dashboard" at bounding box center [73, 107] width 50 height 10
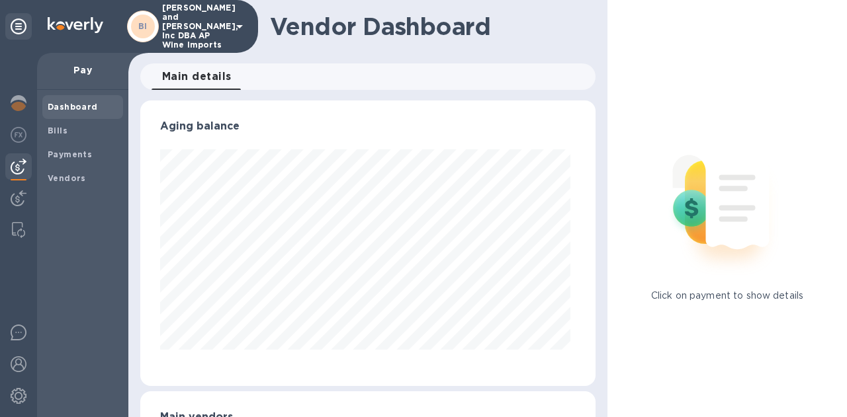
scroll to position [286, 450]
click at [86, 127] on span "Bills" at bounding box center [83, 130] width 70 height 13
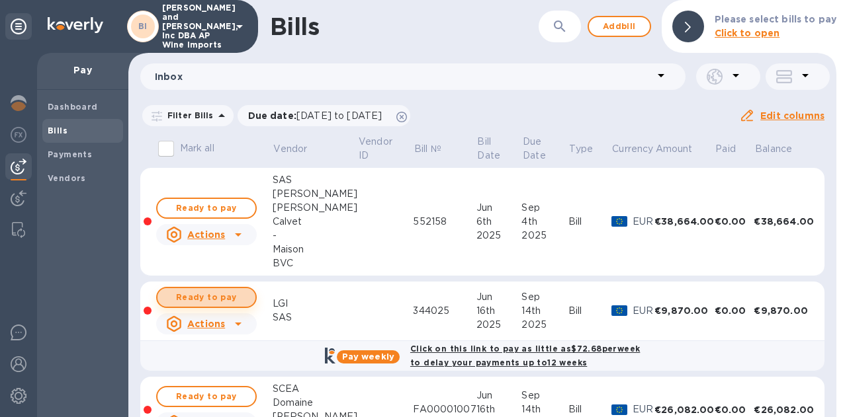
click at [230, 290] on span "Ready to pay" at bounding box center [206, 298] width 77 height 16
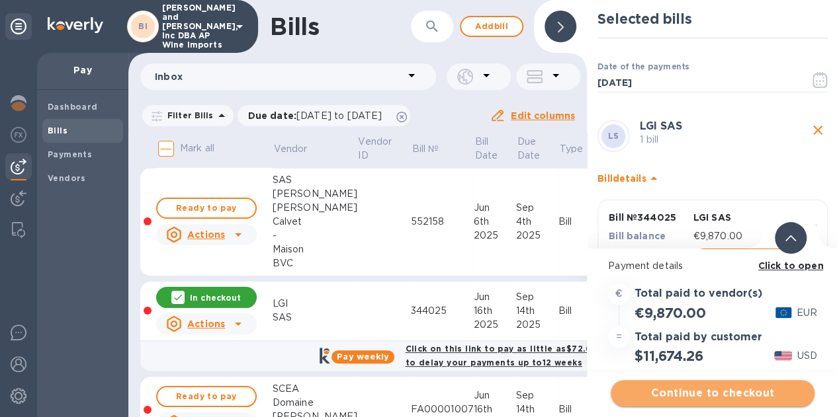
click at [709, 394] on span "Continue to checkout" at bounding box center [712, 394] width 183 height 16
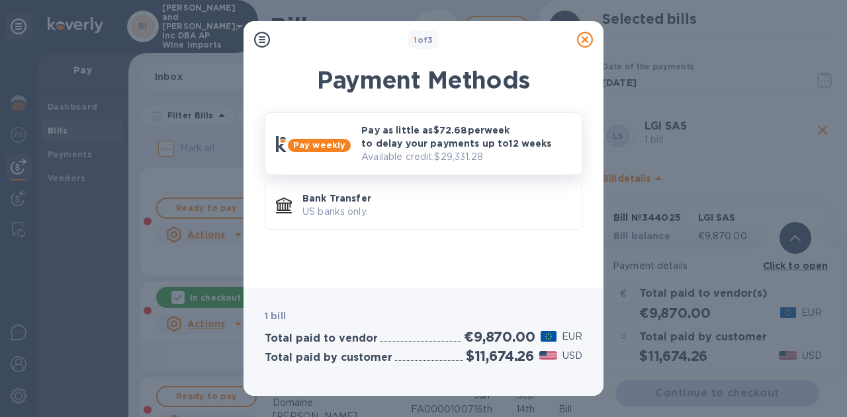
click at [482, 136] on p "Pay as little as $72.68 per week to delay your payments up to 12 weeks" at bounding box center [466, 137] width 210 height 26
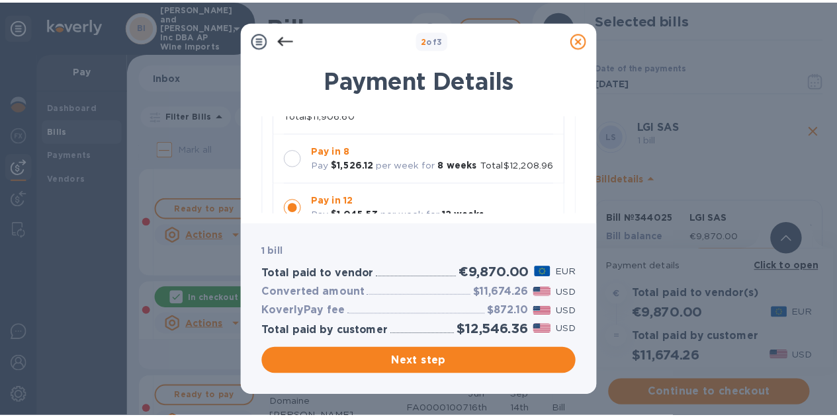
scroll to position [175, 0]
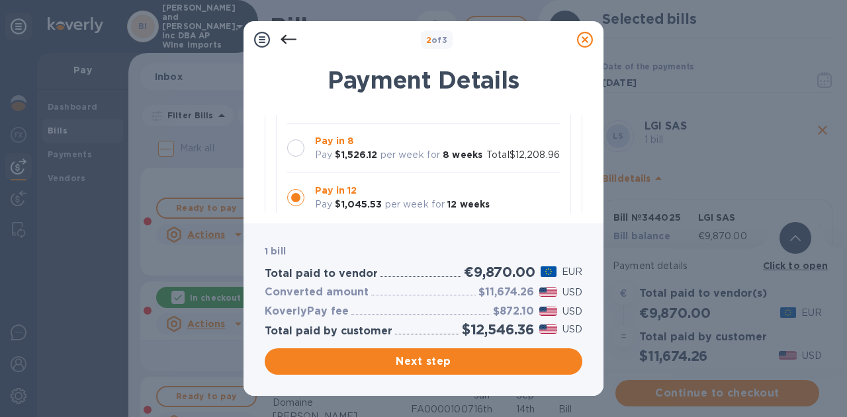
click at [589, 32] on icon at bounding box center [585, 40] width 16 height 16
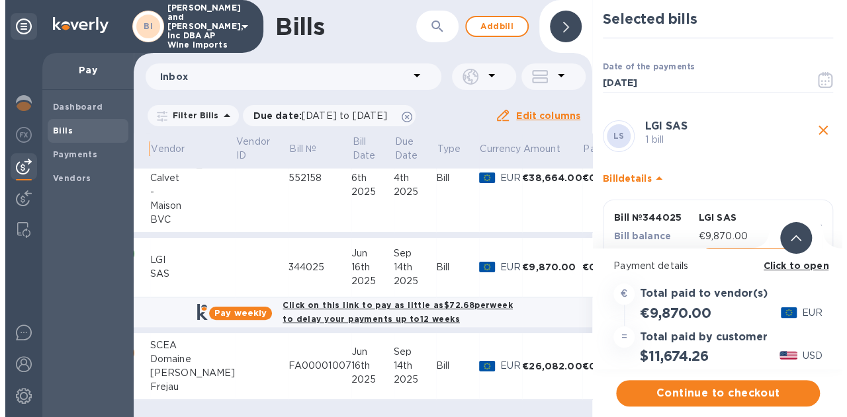
scroll to position [52, 197]
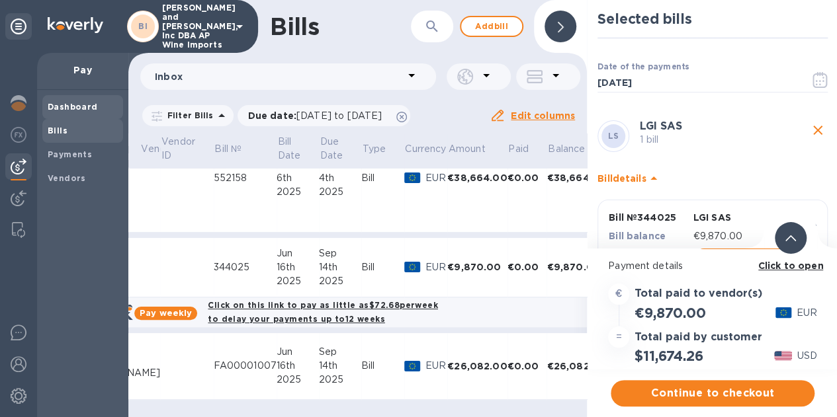
click at [73, 111] on b "Dashboard" at bounding box center [73, 107] width 50 height 10
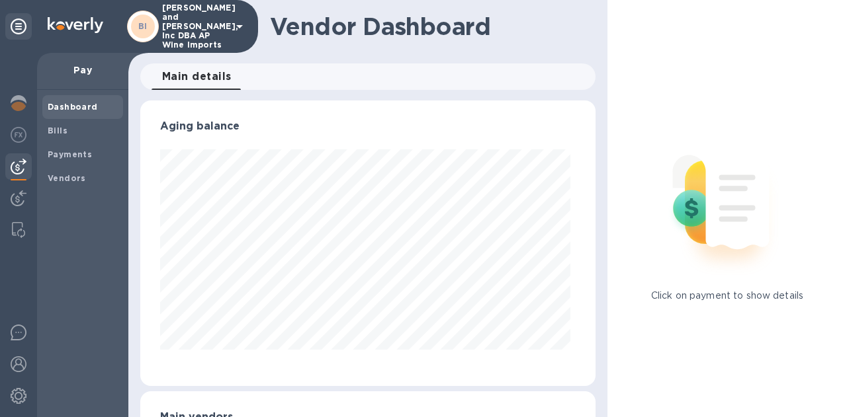
scroll to position [286, 450]
click at [11, 107] on img at bounding box center [19, 103] width 16 height 16
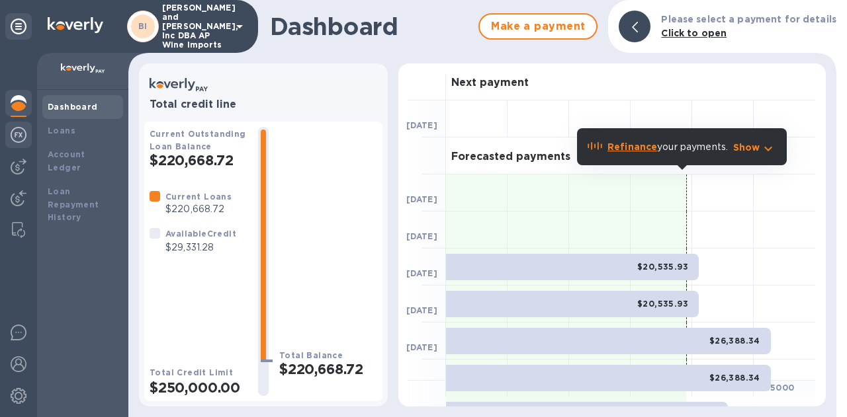
click at [25, 135] on img at bounding box center [19, 135] width 16 height 16
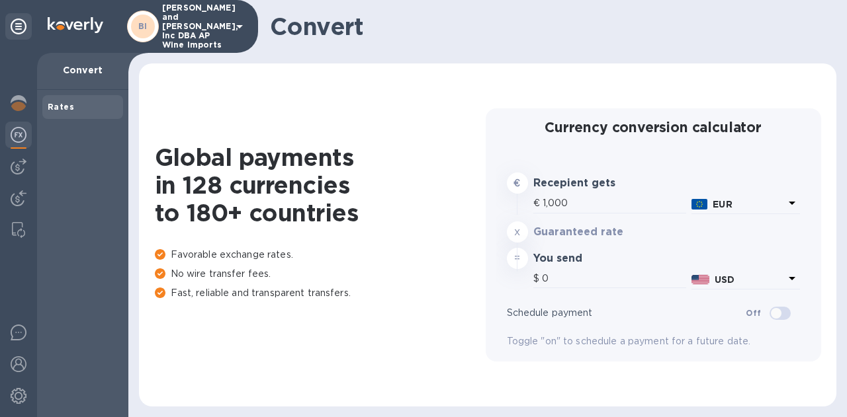
type input "1,182.9"
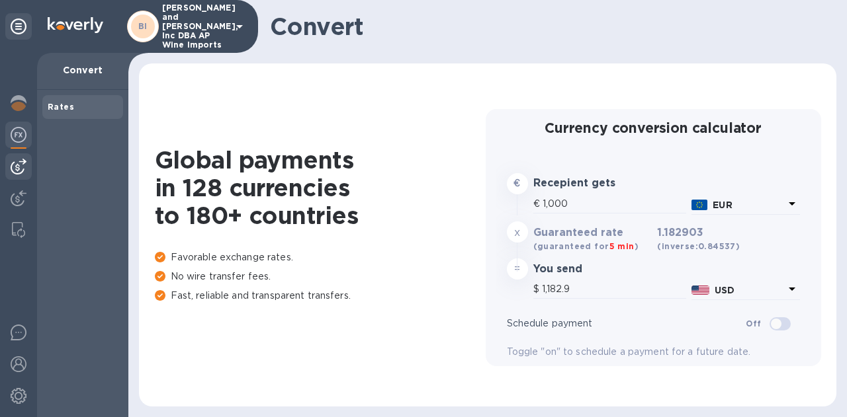
click at [21, 163] on img at bounding box center [19, 167] width 16 height 16
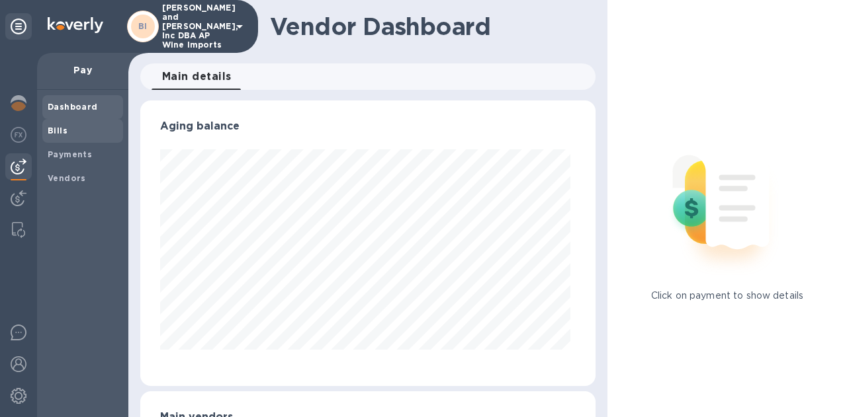
scroll to position [286, 450]
click at [64, 135] on b "Bills" at bounding box center [58, 131] width 20 height 10
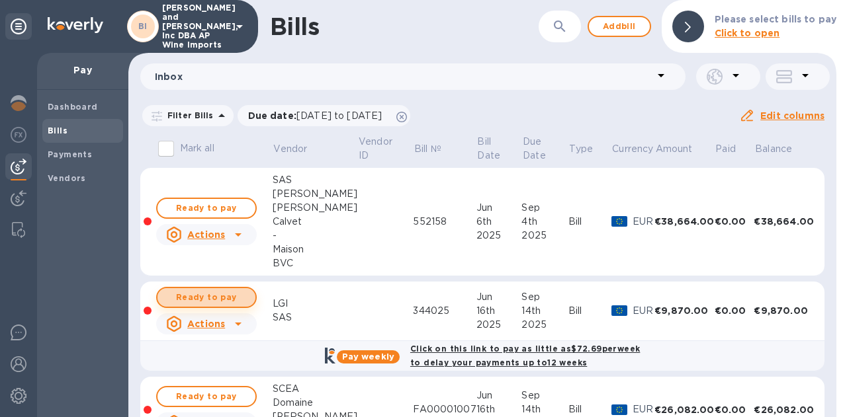
click at [224, 297] on span "Ready to pay" at bounding box center [206, 298] width 77 height 16
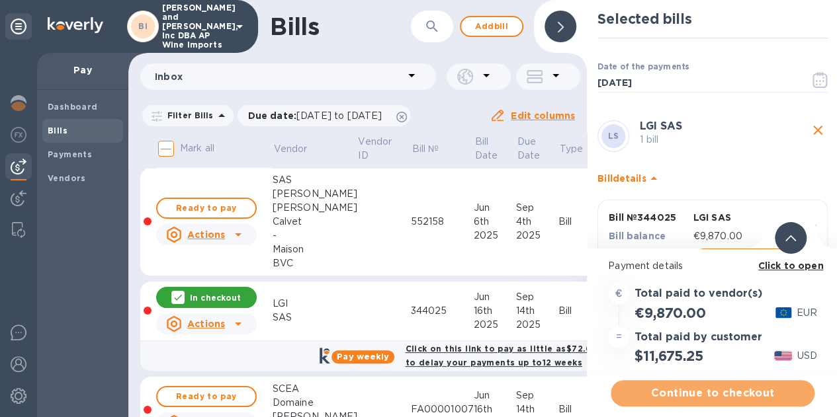
click at [703, 398] on span "Continue to checkout" at bounding box center [712, 394] width 183 height 16
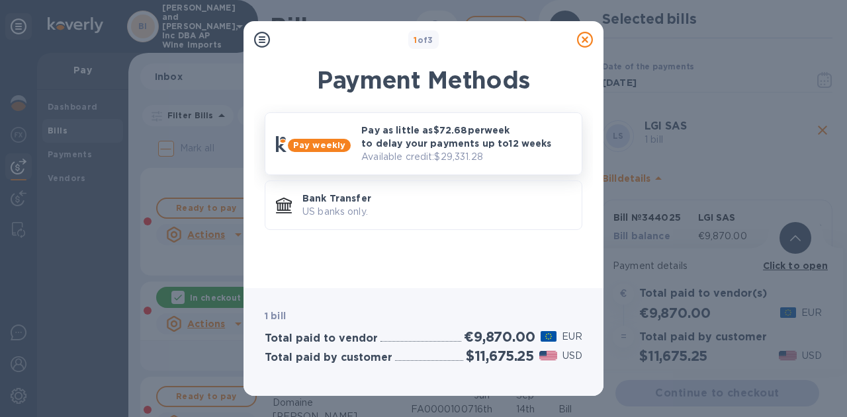
click at [476, 140] on p "Pay as little as $72.68 per week to delay your payments up to 12 weeks" at bounding box center [466, 137] width 210 height 26
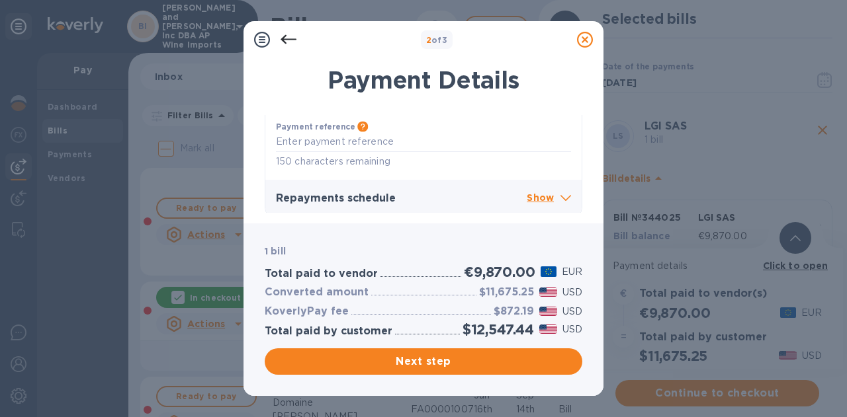
scroll to position [458, 0]
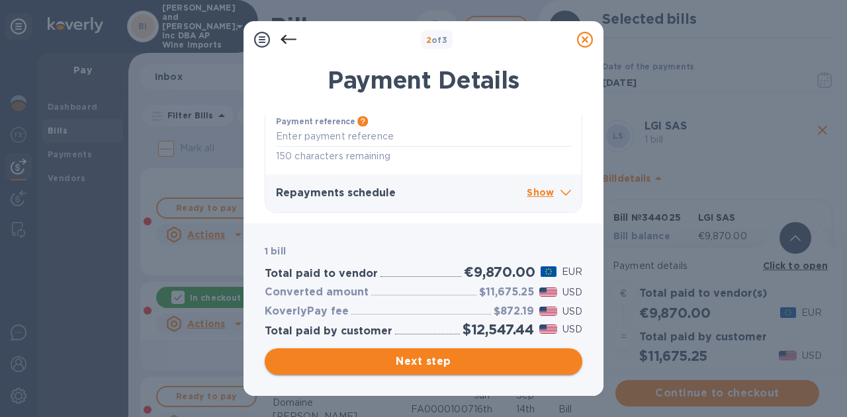
click at [417, 368] on span "Next step" at bounding box center [423, 362] width 296 height 16
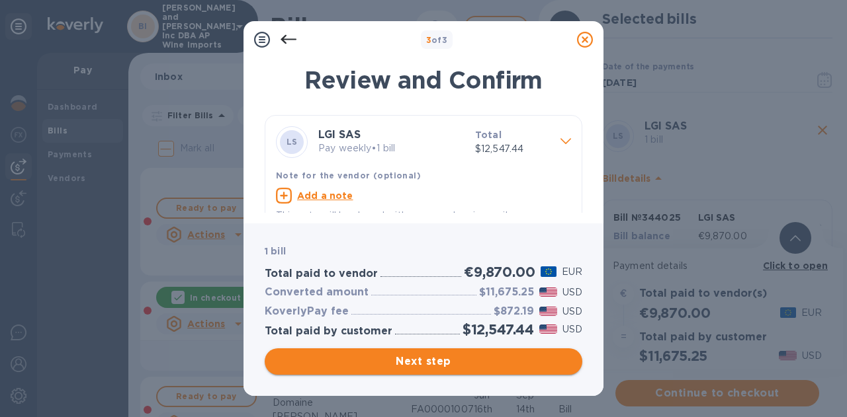
click at [417, 368] on span "Next step" at bounding box center [423, 362] width 296 height 16
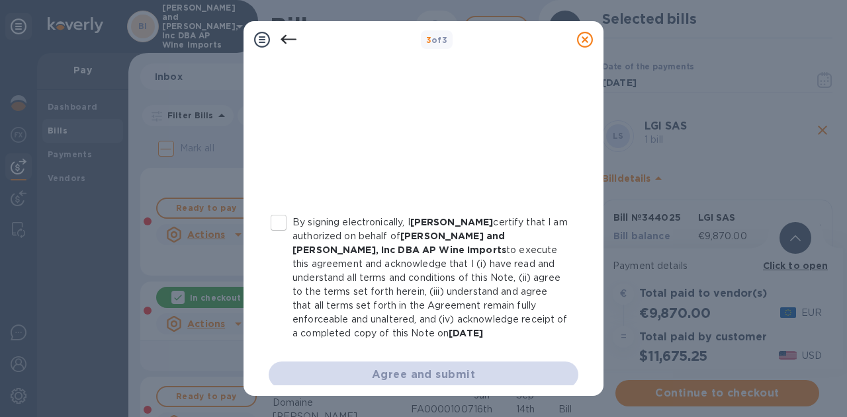
scroll to position [327, 0]
click at [315, 230] on p "By signing electronically, I [PERSON_NAME] certify that I am authorized on beha…" at bounding box center [429, 276] width 275 height 125
click at [292, 230] on input "By signing electronically, I [PERSON_NAME] certify that I am authorized on beha…" at bounding box center [279, 222] width 28 height 28
checkbox input "true"
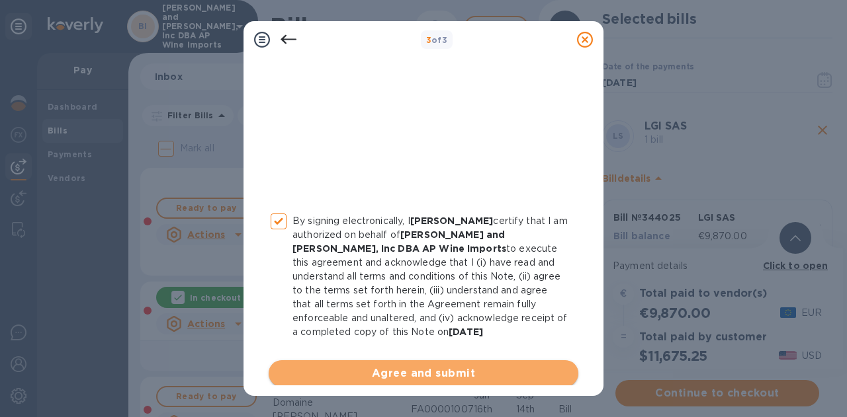
click at [423, 370] on span "Agree and submit" at bounding box center [423, 374] width 288 height 16
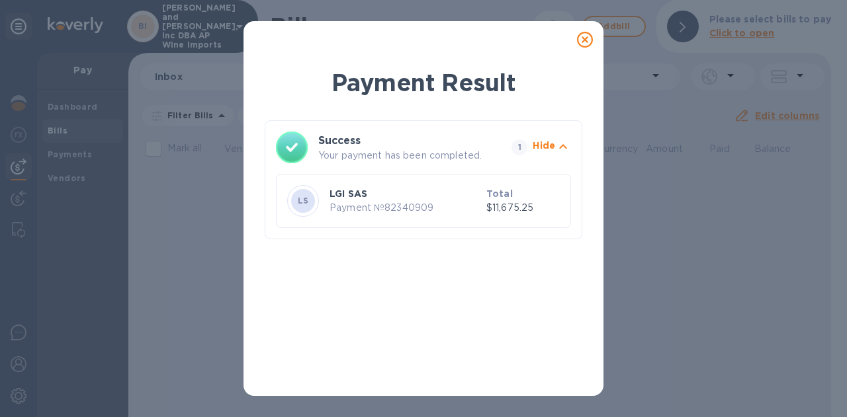
click at [582, 42] on icon at bounding box center [585, 40] width 16 height 16
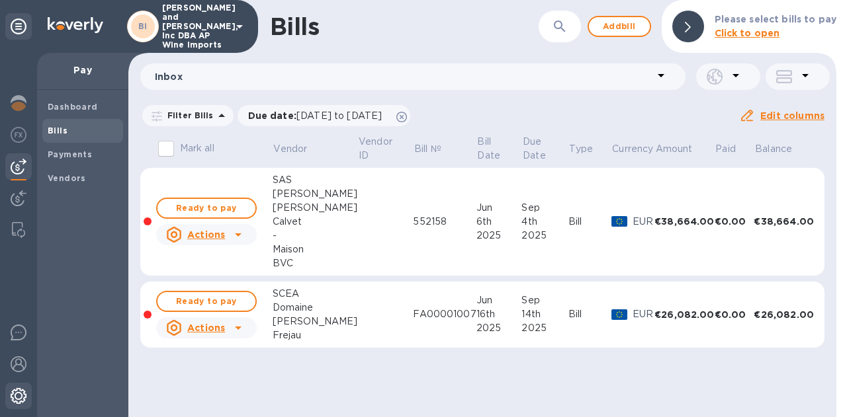
click at [16, 400] on img at bounding box center [19, 396] width 16 height 16
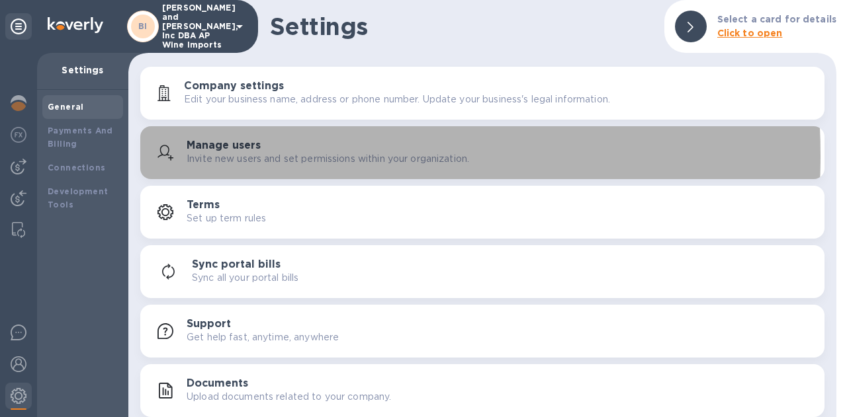
click at [216, 155] on p "Invite new users and set permissions within your organization." at bounding box center [328, 159] width 282 height 14
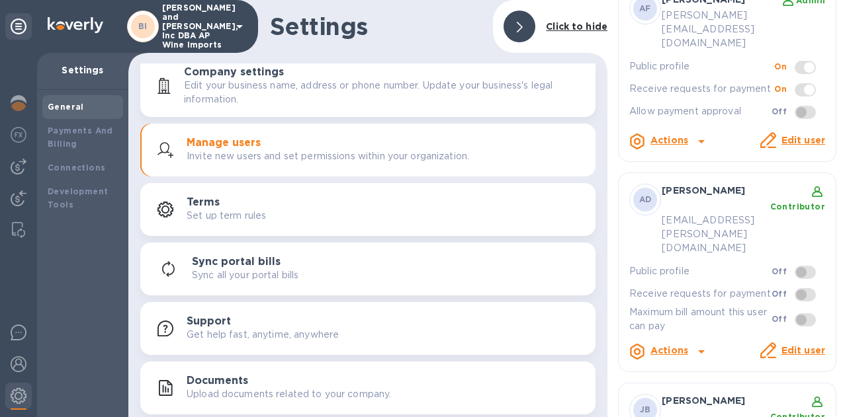
scroll to position [351, 0]
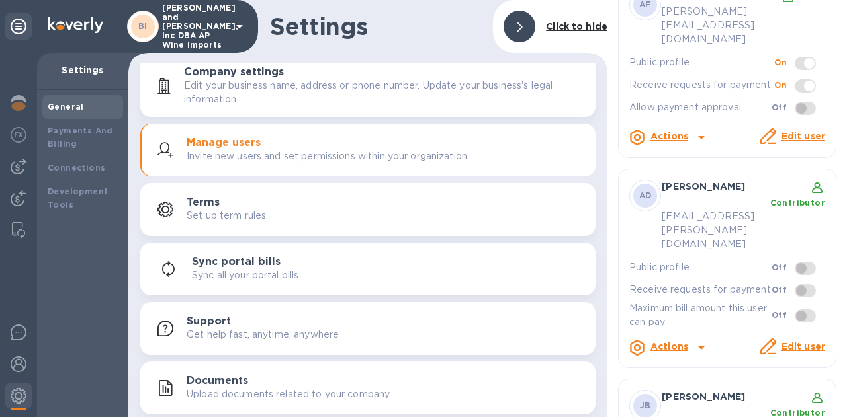
click at [804, 341] on link "Edit user" at bounding box center [803, 346] width 44 height 11
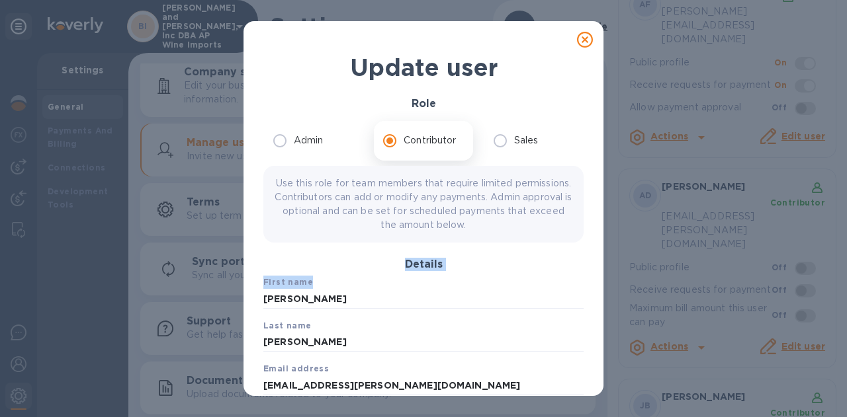
drag, startPoint x: 675, startPoint y: 276, endPoint x: 613, endPoint y: 243, distance: 69.9
click at [613, 243] on div "Update user Role Admin Contributor Sales Use this role for team members that re…" at bounding box center [423, 208] width 847 height 417
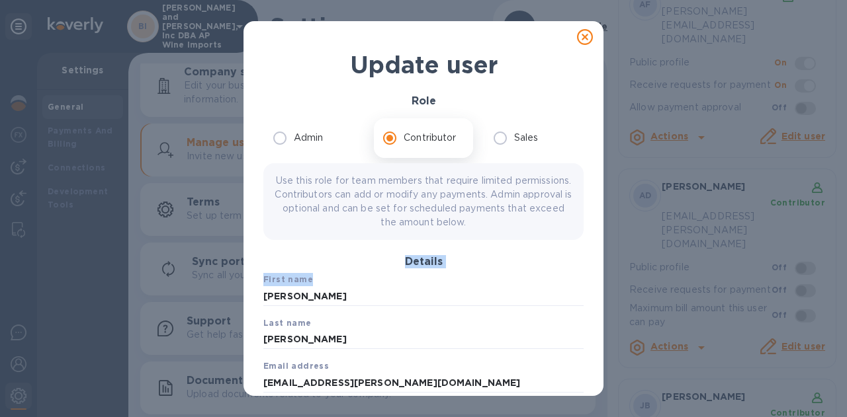
scroll to position [0, 0]
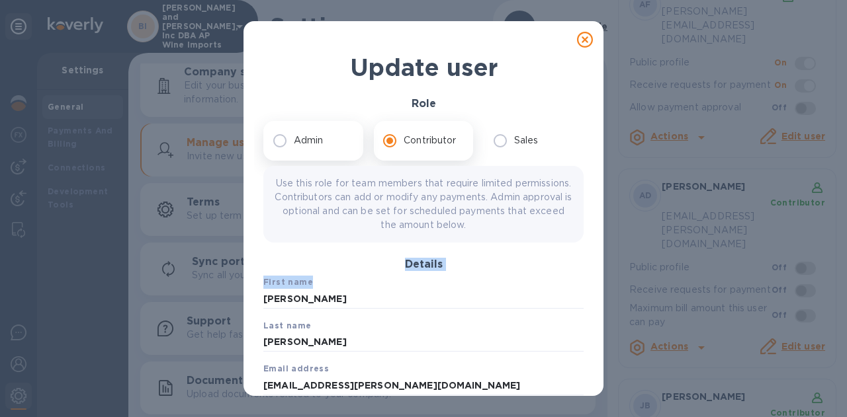
click at [317, 134] on p "Admin" at bounding box center [309, 141] width 30 height 14
click at [294, 134] on input "Admin" at bounding box center [280, 141] width 28 height 28
radio input "true"
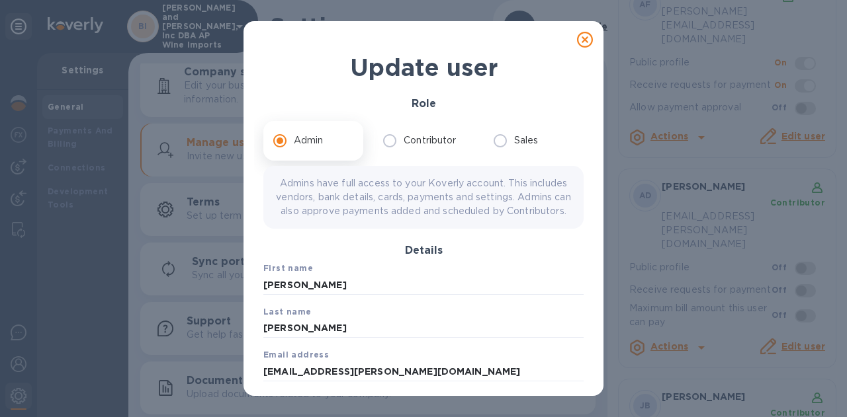
click at [578, 36] on icon at bounding box center [585, 40] width 16 height 16
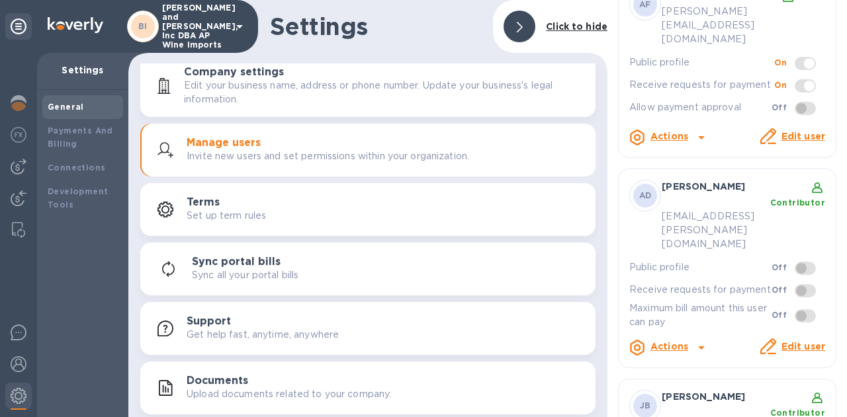
click at [448, 93] on p "Edit your business name, address or phone number. Update your business's legal …" at bounding box center [384, 93] width 401 height 28
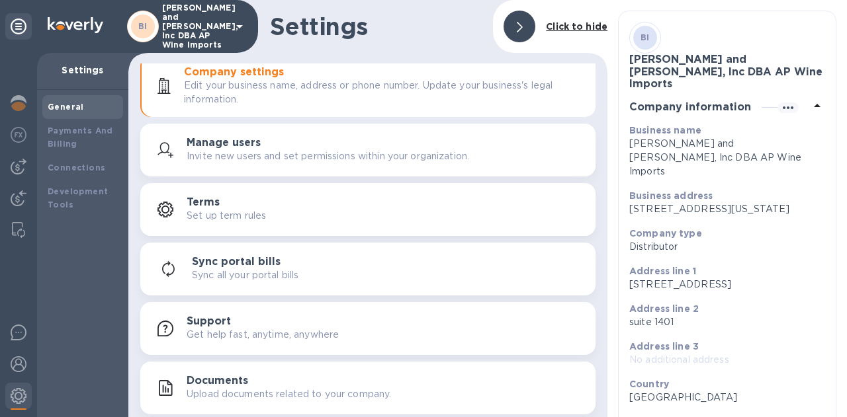
click at [335, 155] on p "Invite new users and set permissions within your organization." at bounding box center [328, 157] width 282 height 14
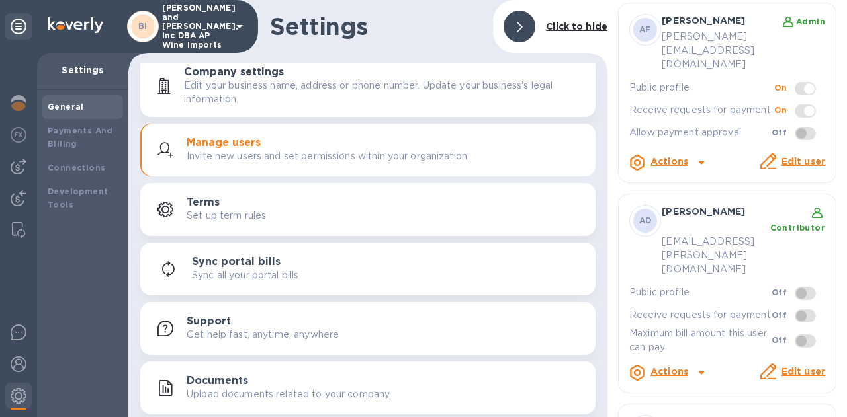
scroll to position [329, 0]
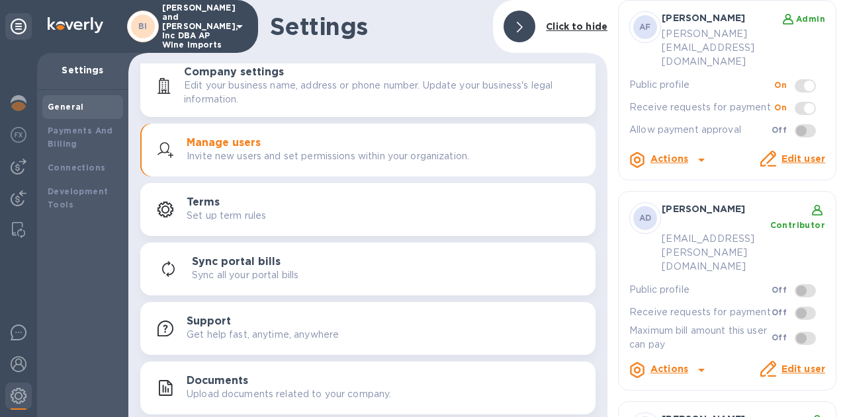
click at [699, 369] on icon at bounding box center [701, 370] width 7 height 3
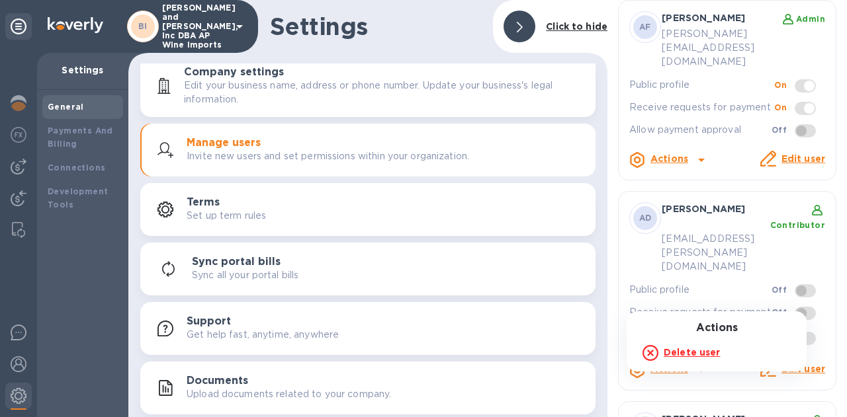
click at [714, 291] on div at bounding box center [423, 208] width 847 height 417
